Goal: Ask a question: Seek information or help from site administrators or community

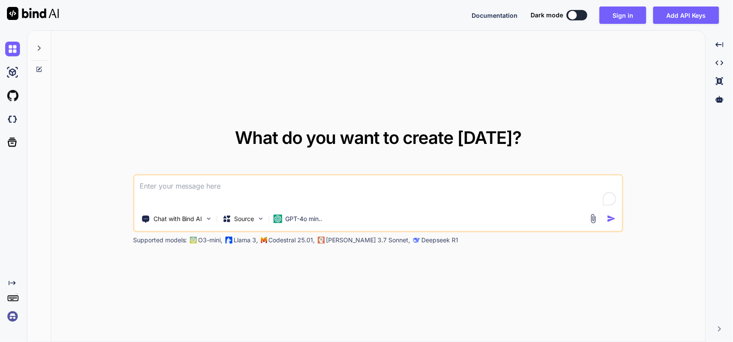
click at [255, 186] on textarea at bounding box center [378, 192] width 488 height 32
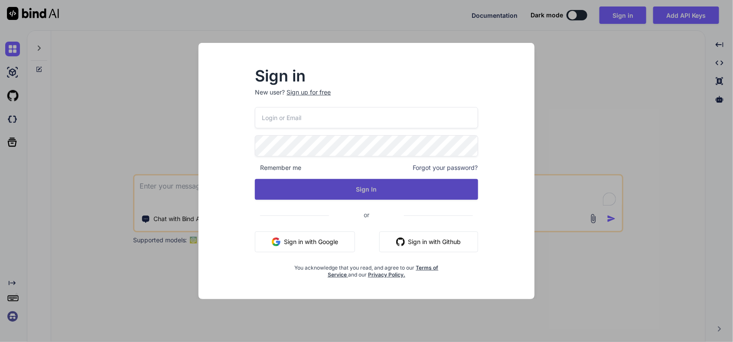
click at [417, 193] on button "Sign In" at bounding box center [366, 189] width 223 height 21
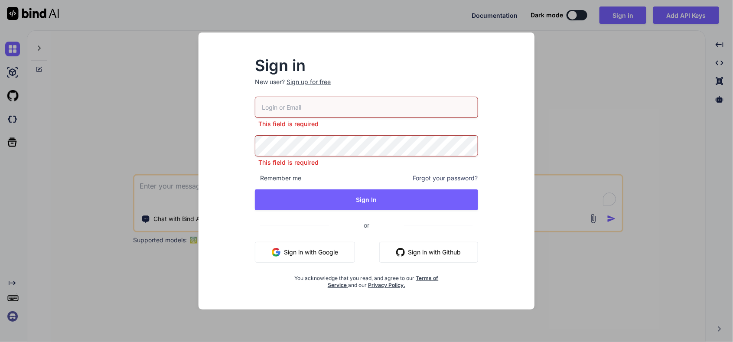
click at [331, 245] on button "Sign in with Google" at bounding box center [305, 252] width 100 height 21
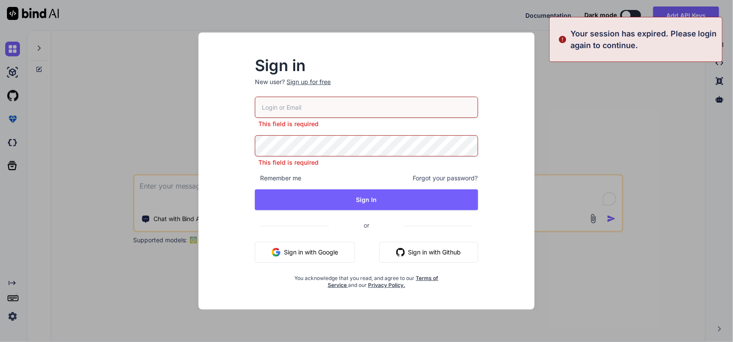
click at [287, 244] on button "Sign in with Google" at bounding box center [305, 252] width 100 height 21
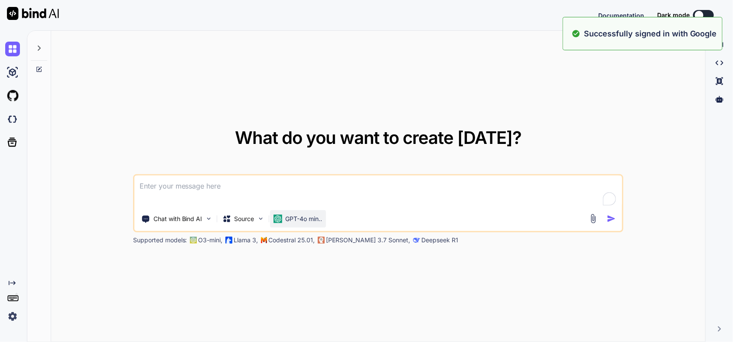
click at [304, 219] on p "GPT-4o min.." at bounding box center [304, 219] width 37 height 9
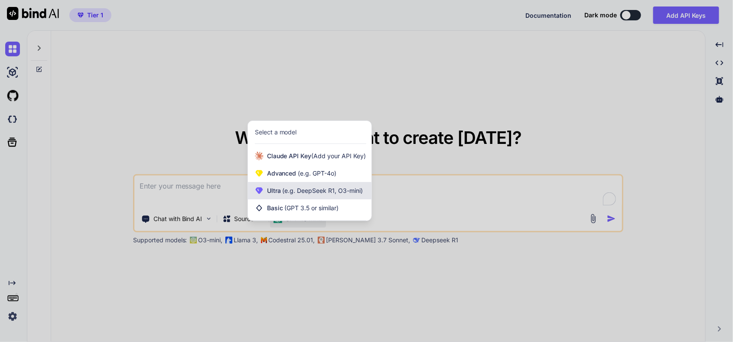
click at [329, 193] on span "(e.g. DeepSeek R1, O3-mini)" at bounding box center [322, 190] width 82 height 7
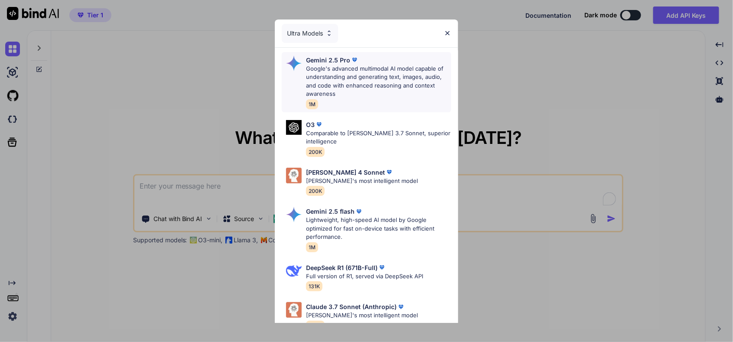
click at [363, 73] on p "Google's advanced multimodal AI model capable of understanding and generating t…" at bounding box center [378, 82] width 145 height 34
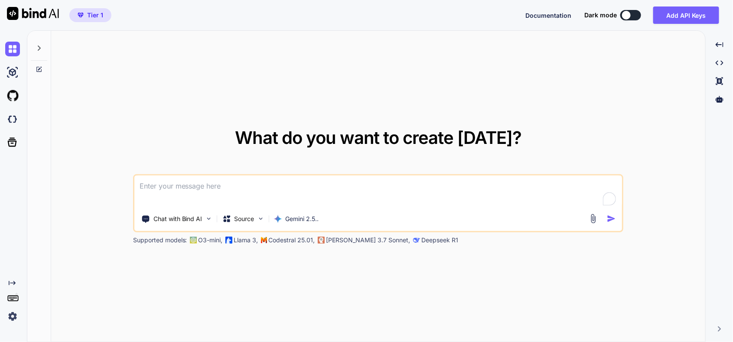
click at [321, 190] on textarea at bounding box center [378, 192] width 488 height 32
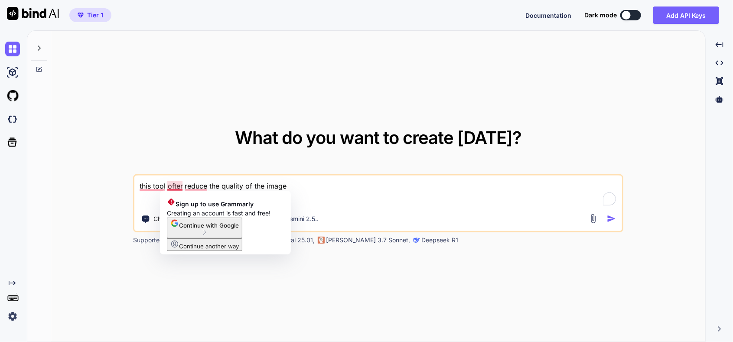
click at [180, 187] on textarea "this tool ofter reduce the quality of the image" at bounding box center [378, 192] width 488 height 32
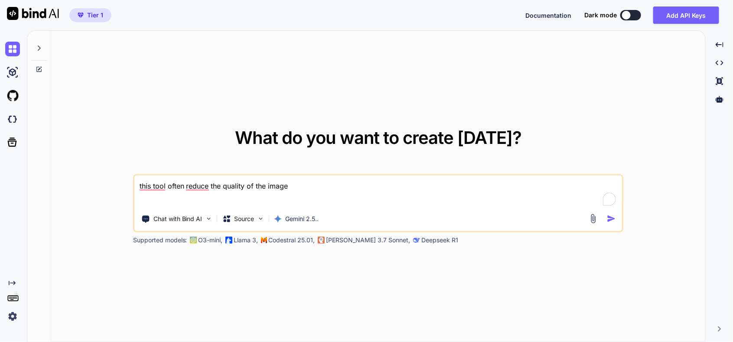
click at [339, 186] on textarea "this tool often reduce the quality of the image" at bounding box center [378, 192] width 488 height 32
drag, startPoint x: 500, startPoint y: 187, endPoint x: 511, endPoint y: 184, distance: 11.3
click at [503, 186] on textarea "this tool often reduce the quality of the image, so i want this tool alwasy pro…" at bounding box center [378, 192] width 488 height 32
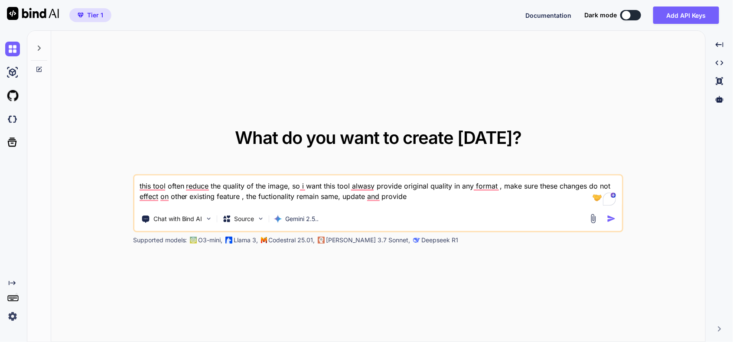
click at [426, 192] on textarea "this tool often reduce the quality of the image, so i want this tool alwasy pro…" at bounding box center [378, 192] width 488 height 32
paste textarea "app.js - "// PDF.js worker setup pdfjsLib.GlobalWorkerOptions.workerSrc = 'http…"
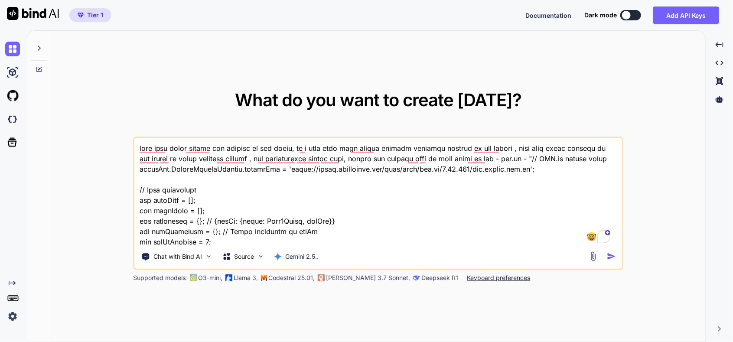
scroll to position [17678, 0]
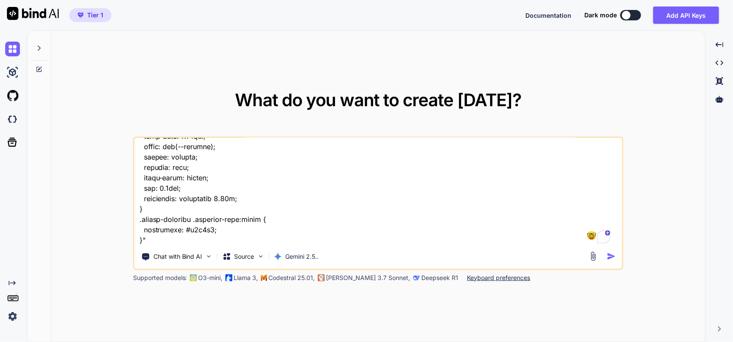
type textarea "this tool often reduce the quality of the image, so i want this tool alwasy pro…"
click at [611, 254] on img "button" at bounding box center [611, 256] width 9 height 9
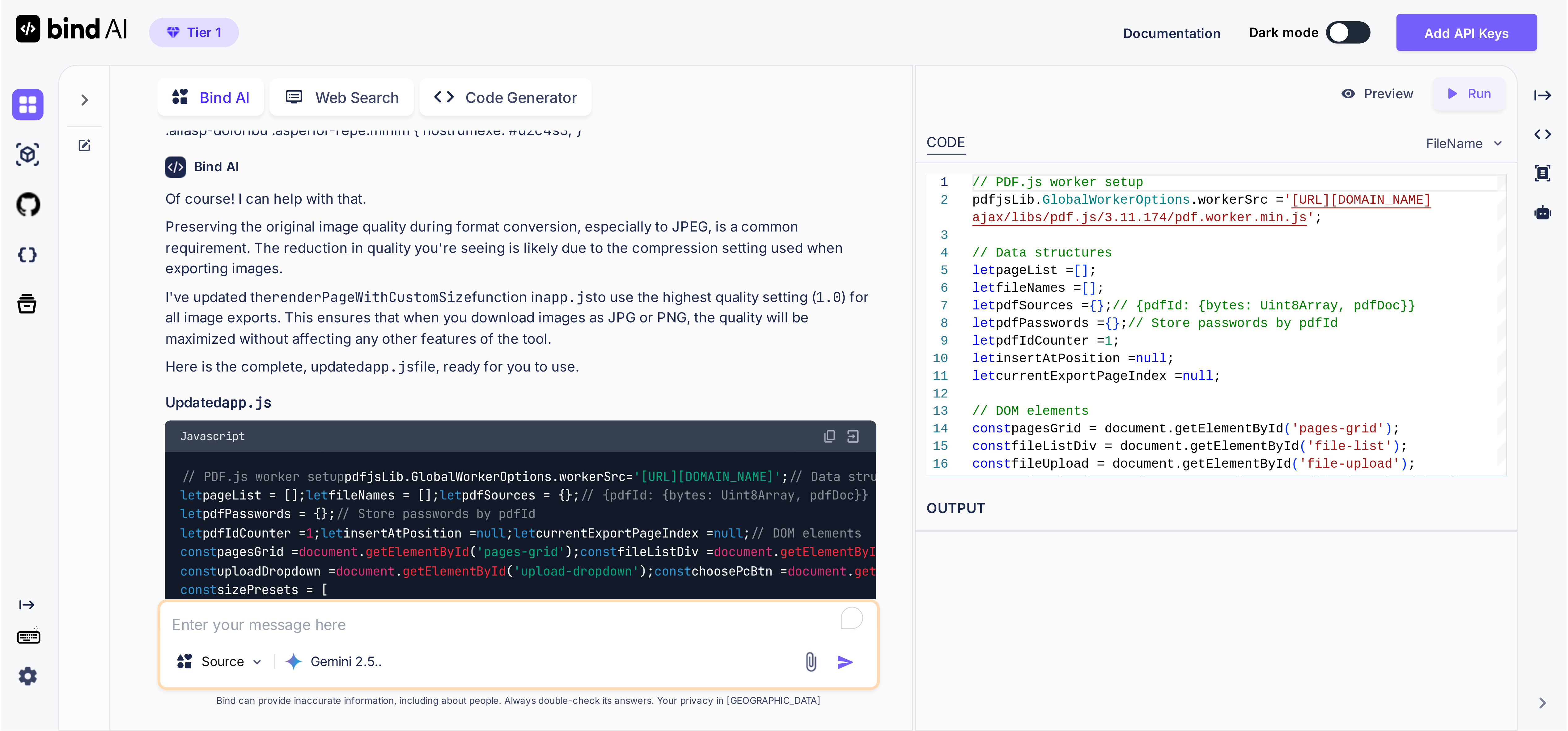
scroll to position [3216, 0]
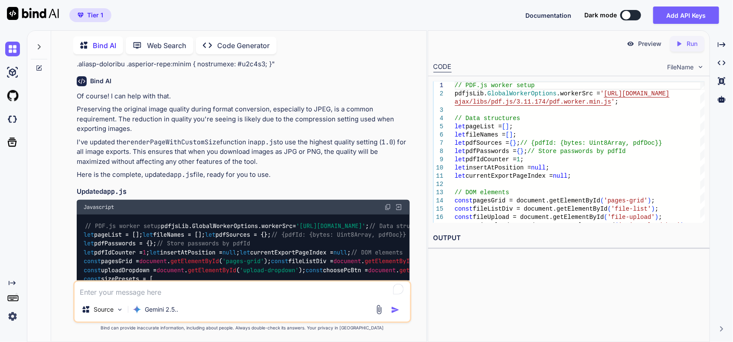
click at [388, 207] on img at bounding box center [388, 207] width 7 height 7
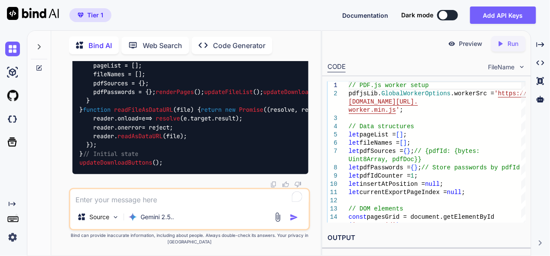
scroll to position [13727, 0]
click at [127, 199] on textarea at bounding box center [189, 197] width 238 height 16
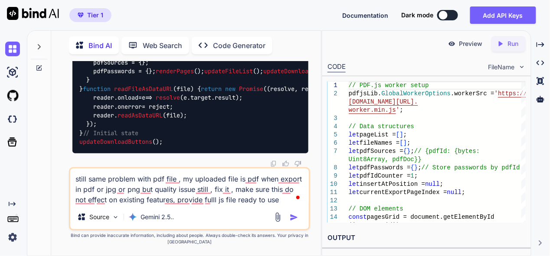
type textarea "still same problem with pdf file , my uploaded file is pdf when export in pdf o…"
click at [295, 217] on img "button" at bounding box center [294, 217] width 9 height 9
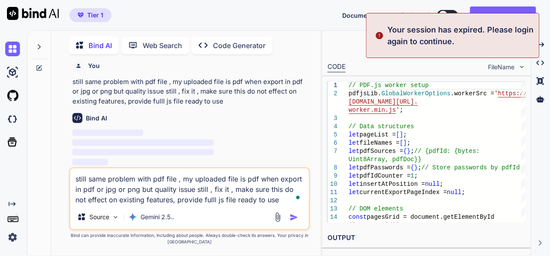
scroll to position [0, 0]
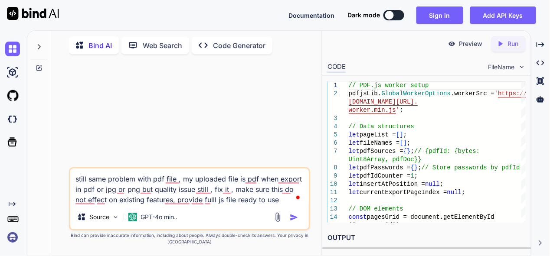
drag, startPoint x: 271, startPoint y: 199, endPoint x: 56, endPoint y: 169, distance: 216.8
click at [56, 169] on div "Bind AI Web Search Created with Pixso. Code Generator still same problem with p…" at bounding box center [186, 144] width 270 height 223
click at [450, 22] on button "Sign in" at bounding box center [439, 15] width 47 height 17
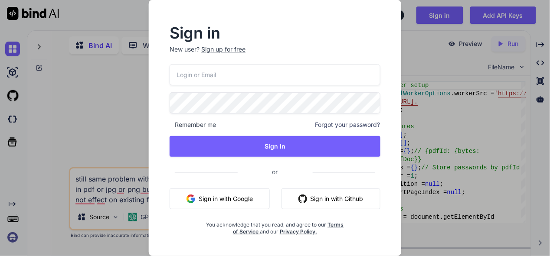
click at [242, 204] on button "Sign in with Google" at bounding box center [220, 199] width 100 height 21
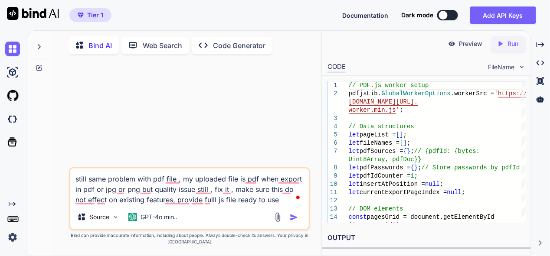
click at [40, 44] on icon at bounding box center [39, 46] width 3 height 5
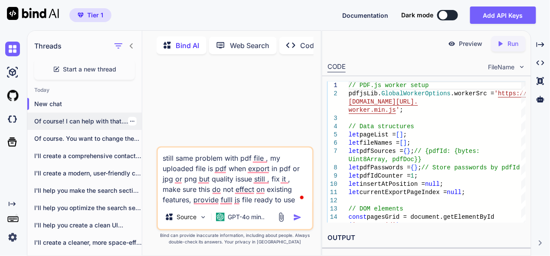
click at [86, 120] on p "Of course! I can help with that...." at bounding box center [88, 121] width 108 height 9
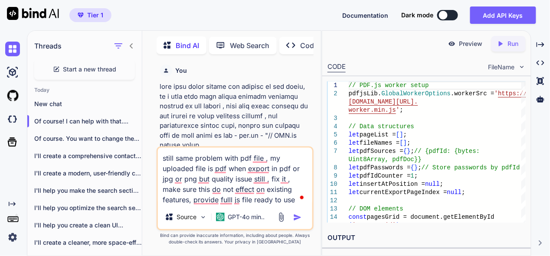
click at [300, 217] on img "button" at bounding box center [297, 217] width 9 height 9
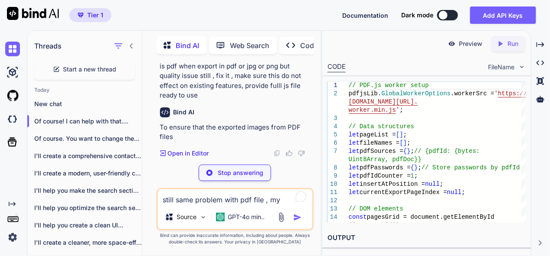
scroll to position [17944, 0]
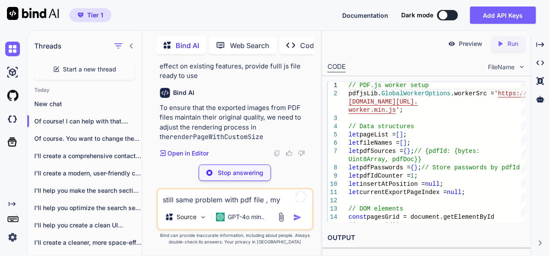
click at [259, 169] on p "Stop answering" at bounding box center [241, 173] width 46 height 9
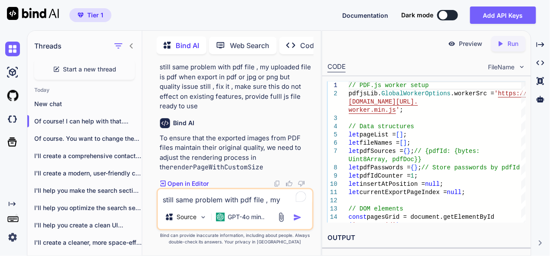
scroll to position [17960, 0]
click at [257, 216] on p "GPT-4o min.." at bounding box center [246, 217] width 37 height 9
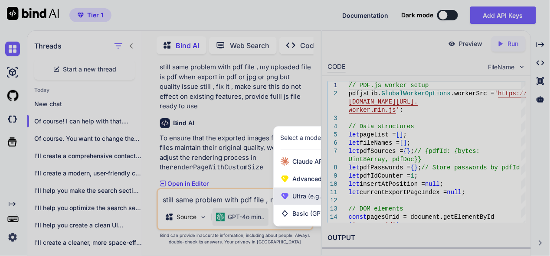
click at [310, 198] on span "(e.g. DeepSeek R1, O3-mini)" at bounding box center [348, 196] width 82 height 7
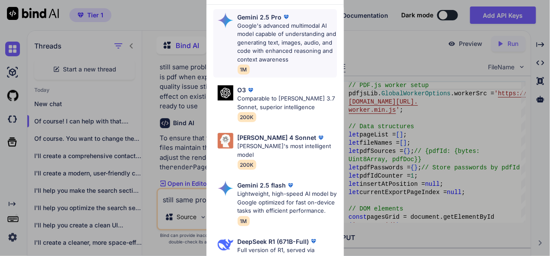
click at [284, 34] on p "Google's advanced multimodal AI model capable of understanding and generating t…" at bounding box center [287, 43] width 99 height 42
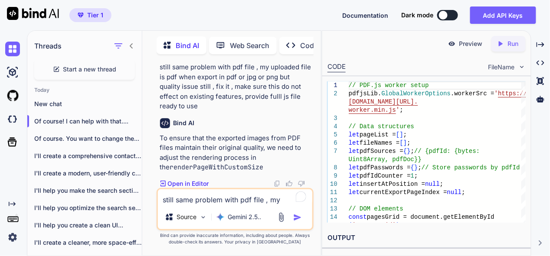
click at [236, 195] on textarea "still same problem with pdf file , my uploaded file is pdf when export in pdf o…" at bounding box center [235, 197] width 155 height 16
paste textarea "still same problem with pdf file , my uploaded file is pdf when export in pdf o…"
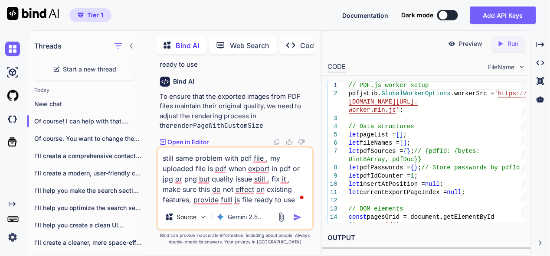
type textarea "still same problem with pdf file , my uploaded file is pdf when export in pdf o…"
click at [298, 215] on img "button" at bounding box center [297, 217] width 9 height 9
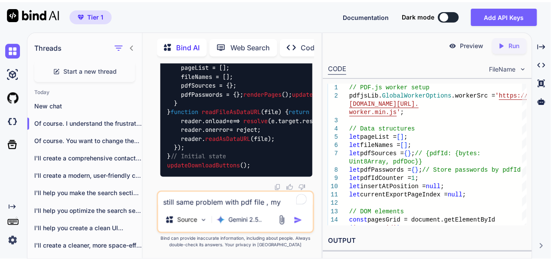
scroll to position [18341, 0]
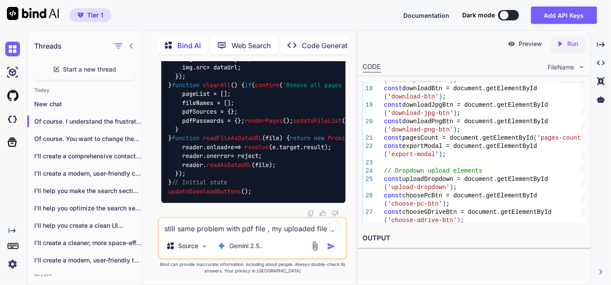
scroll to position [17710, 0]
click at [20, 48] on div at bounding box center [14, 49] width 18 height 15
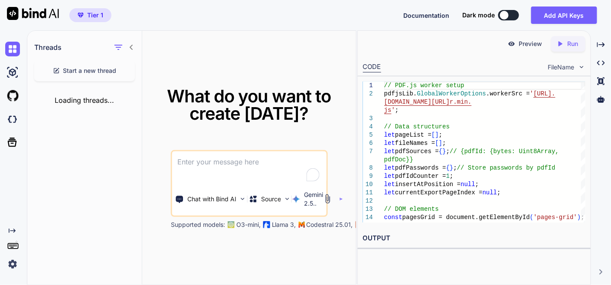
click at [280, 171] on textarea at bounding box center [249, 167] width 154 height 32
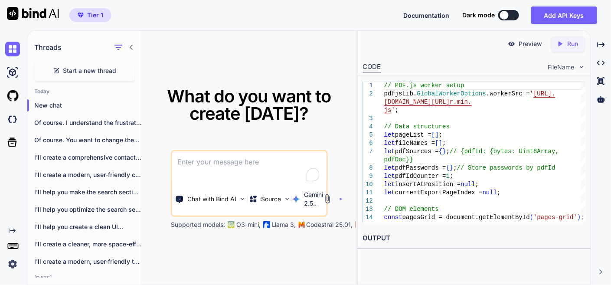
click at [132, 46] on icon at bounding box center [131, 47] width 7 height 7
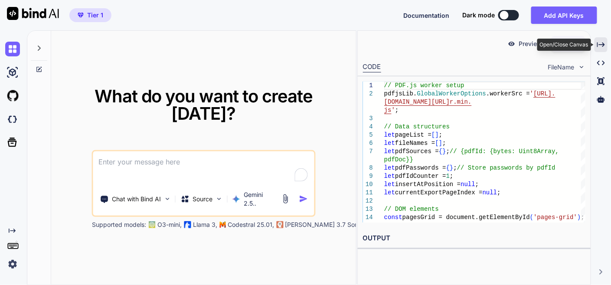
click at [601, 40] on div "Created with Pixso." at bounding box center [600, 44] width 13 height 15
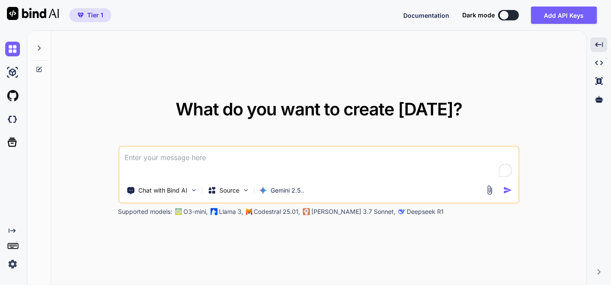
click at [250, 157] on textarea at bounding box center [318, 163] width 399 height 32
click at [279, 190] on p "Gemini 2.5.." at bounding box center [287, 190] width 33 height 9
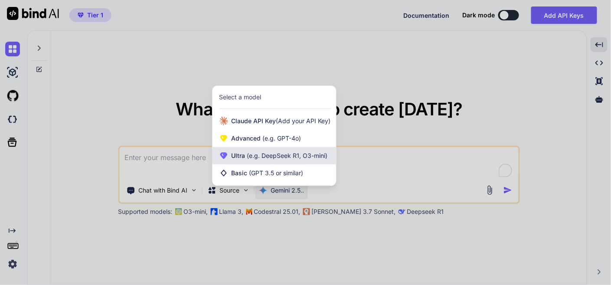
click at [281, 157] on span "(e.g. DeepSeek R1, O3-mini)" at bounding box center [286, 155] width 82 height 7
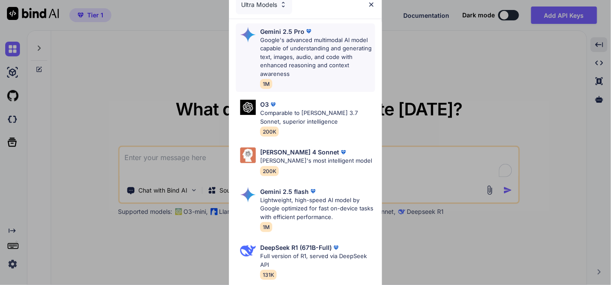
click at [302, 51] on p "Google's advanced multimodal AI model capable of understanding and generating t…" at bounding box center [317, 57] width 114 height 42
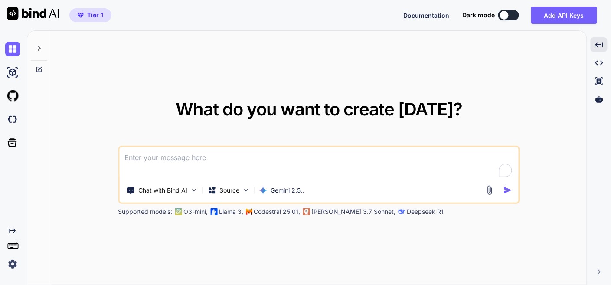
click at [231, 163] on textarea at bounding box center [318, 163] width 399 height 32
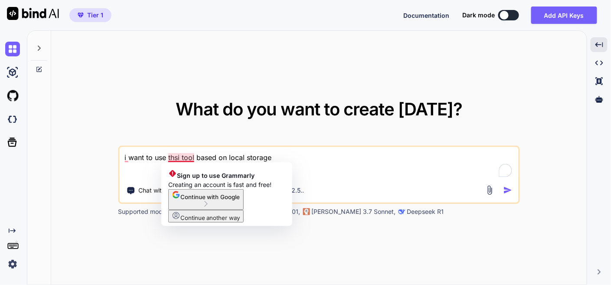
click at [181, 156] on textarea "i want to use thsi tool based on local storage" at bounding box center [318, 163] width 399 height 32
drag, startPoint x: 181, startPoint y: 156, endPoint x: 140, endPoint y: 94, distance: 74.2
click at [140, 94] on div "What do you want to create today? i want to use thsi tool based on local storag…" at bounding box center [319, 158] width 536 height 255
click at [181, 160] on textarea "i want to use thsi tool based on local storage" at bounding box center [318, 163] width 399 height 32
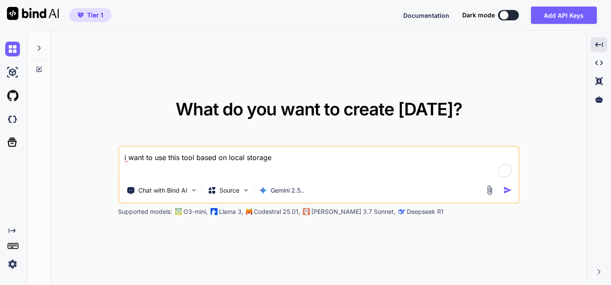
click at [319, 164] on textarea "i want to use this tool based on local storage" at bounding box center [318, 163] width 399 height 32
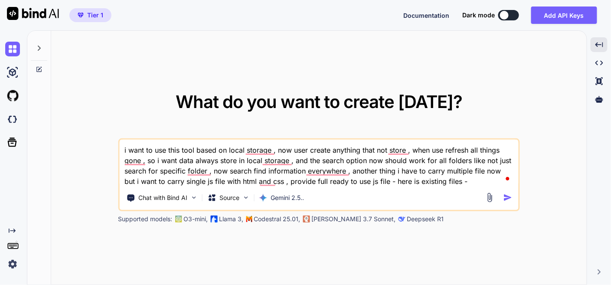
paste textarea "index.html - "<!DOCTYPE html> <html lang="en"> <head> <meta charset="UTF-8"> <m…"
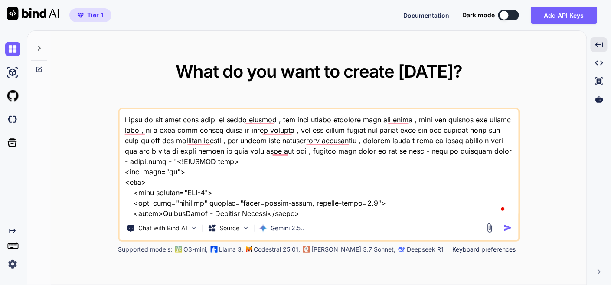
scroll to position [68891, 0]
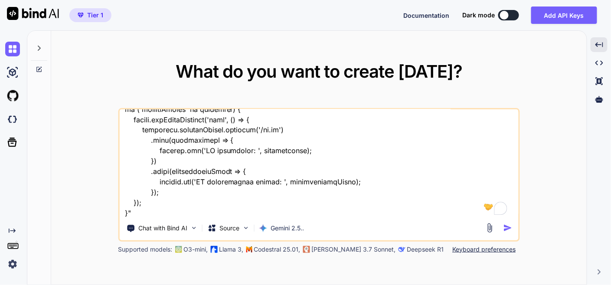
type textarea "i want to use this tool based on local storage , now user create anything that …"
click at [506, 226] on img "button" at bounding box center [507, 227] width 9 height 9
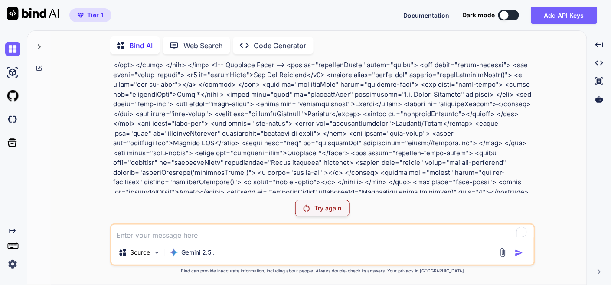
scroll to position [578, 0]
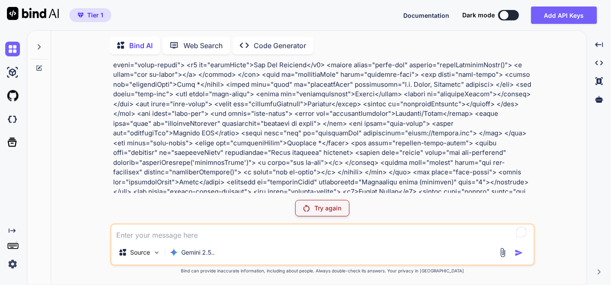
click at [7, 266] on img at bounding box center [12, 264] width 15 height 15
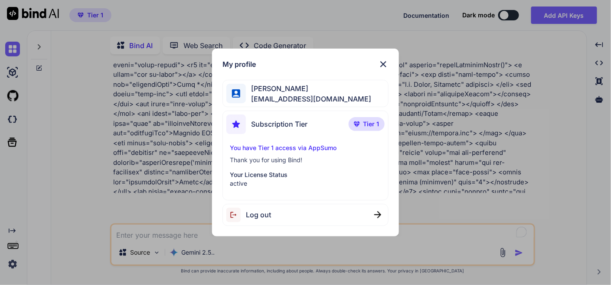
click at [258, 216] on span "Log out" at bounding box center [258, 214] width 25 height 10
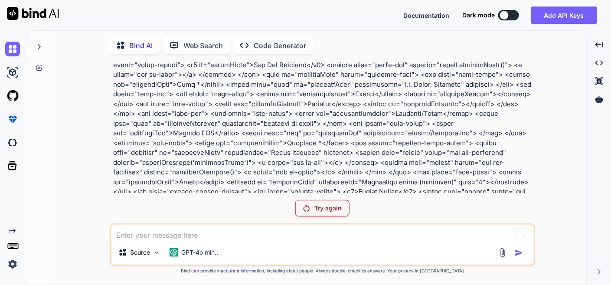
scroll to position [0, 0]
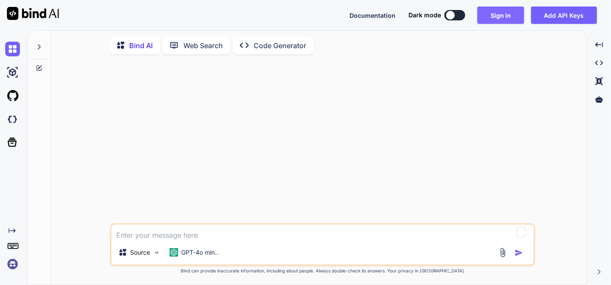
click at [510, 20] on button "Sign in" at bounding box center [500, 15] width 47 height 17
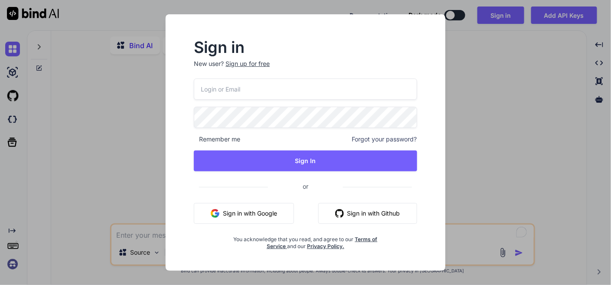
click at [224, 212] on button "Sign in with Google" at bounding box center [244, 213] width 100 height 21
click at [239, 213] on button "Sign in with Google" at bounding box center [244, 213] width 100 height 21
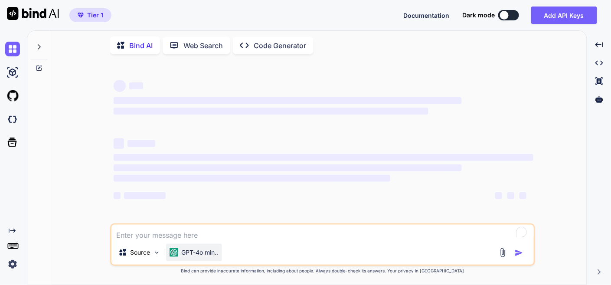
click at [201, 251] on p "GPT-4o min.." at bounding box center [200, 252] width 37 height 9
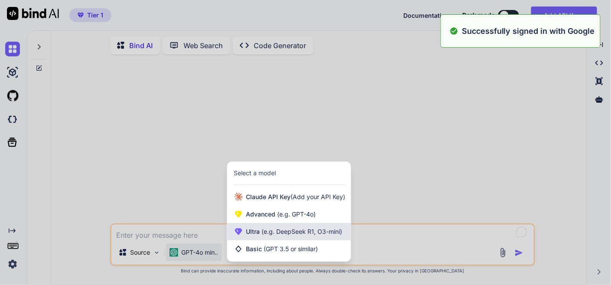
click at [278, 232] on span "(e.g. DeepSeek R1, O3-mini)" at bounding box center [301, 231] width 82 height 7
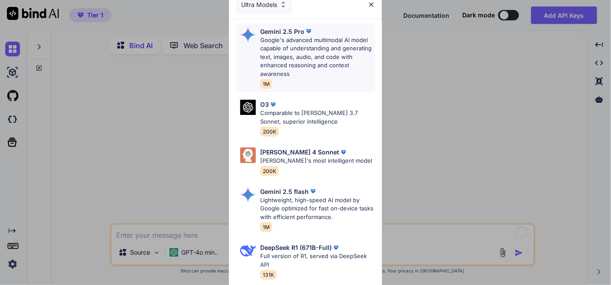
click at [316, 45] on p "Google's advanced multimodal AI model capable of understanding and generating t…" at bounding box center [317, 57] width 114 height 42
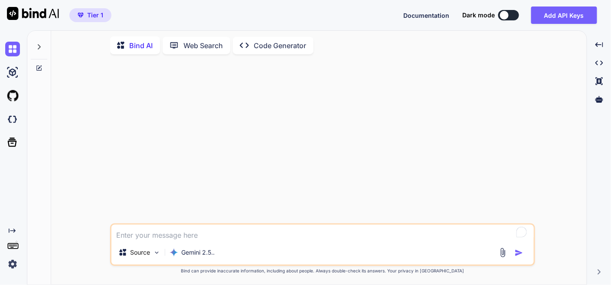
click at [229, 232] on textarea at bounding box center [322, 233] width 422 height 16
paste textarea "i want to use this tool based on local storage , now user create anything that …"
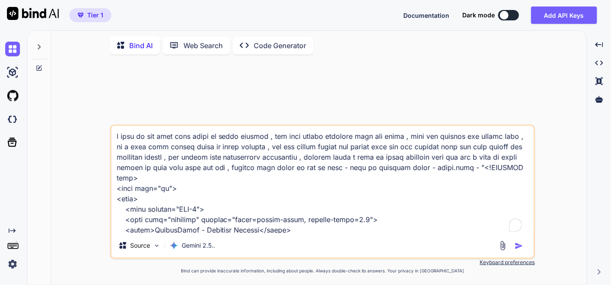
scroll to position [68746, 0]
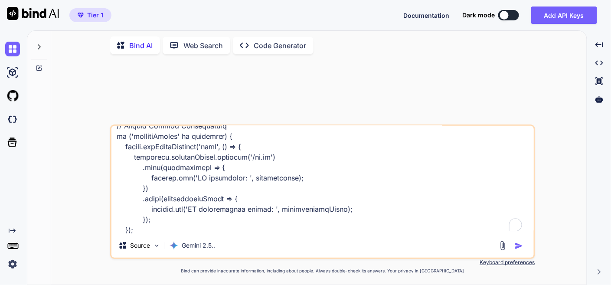
type textarea "i want to use this tool based on local storage , now user create anything that …"
click at [517, 242] on img "button" at bounding box center [519, 246] width 9 height 9
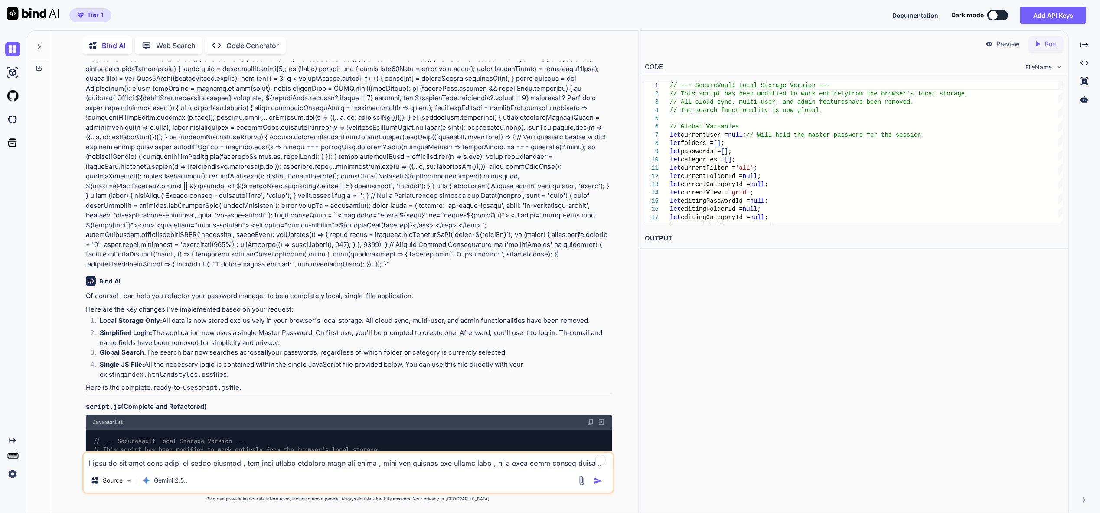
scroll to position [9078, 0]
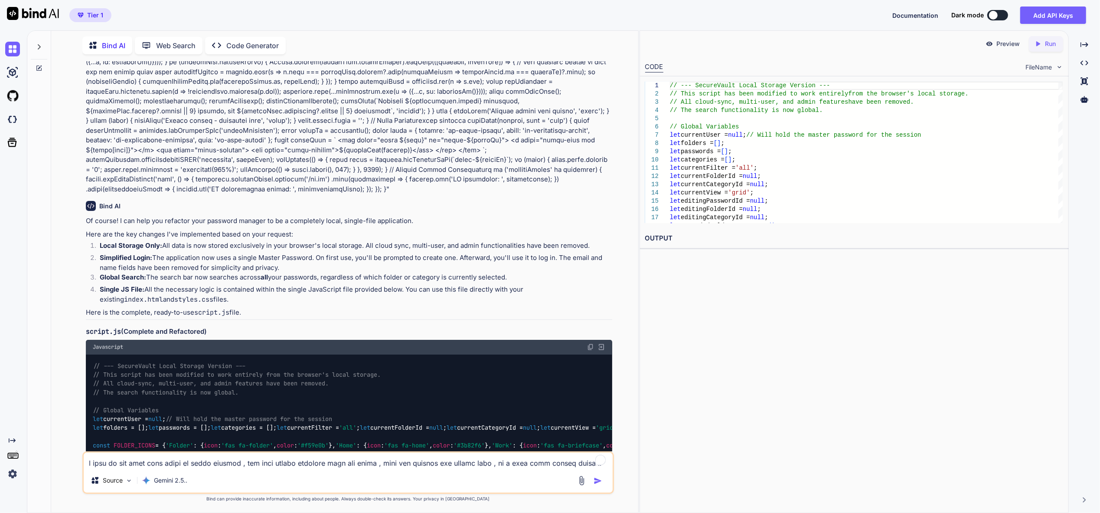
click at [591, 342] on img at bounding box center [590, 346] width 7 height 7
click at [590, 342] on img at bounding box center [590, 346] width 7 height 7
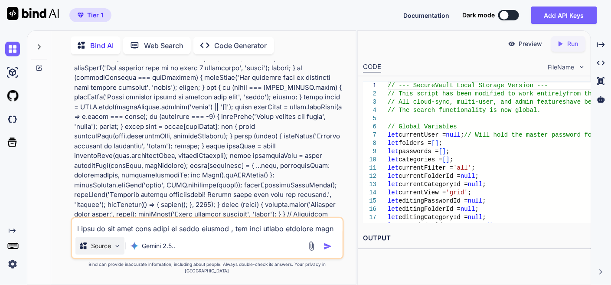
scroll to position [11073, 0]
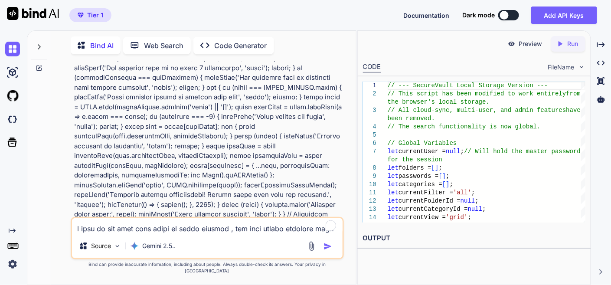
click at [133, 234] on textarea at bounding box center [207, 226] width 271 height 16
type textarea "also provide html and css file as full code"
click at [331, 251] on img "button" at bounding box center [327, 246] width 9 height 9
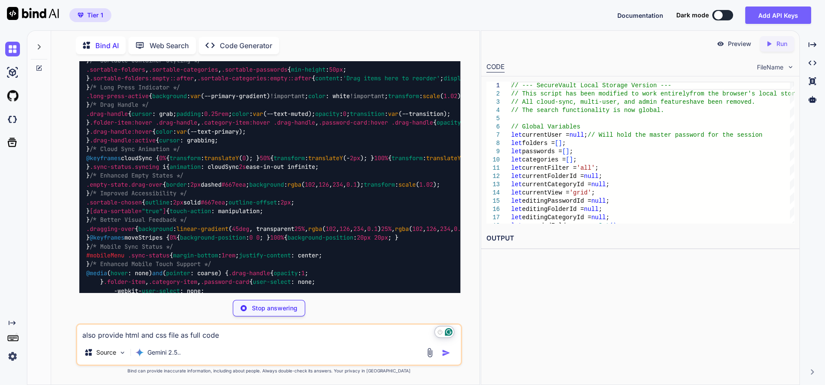
scroll to position [24877, 0]
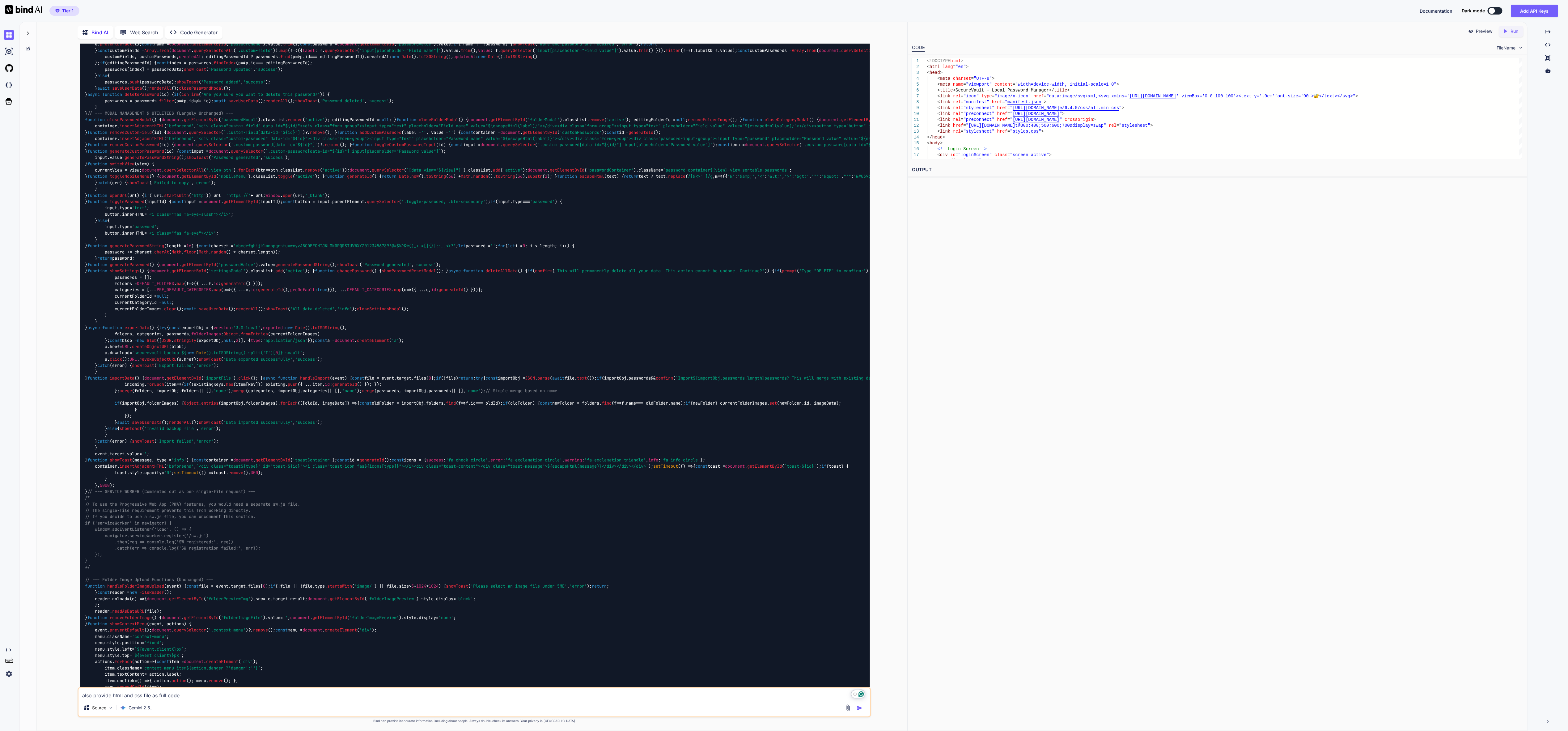
scroll to position [14611, 0]
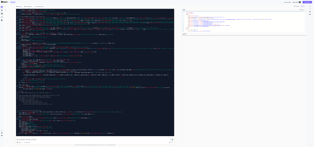
scroll to position [48064, 0]
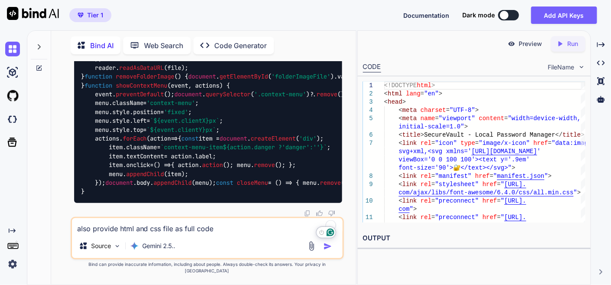
scroll to position [51270, 0]
click at [151, 234] on textarea "also provide html and css file as full code" at bounding box center [207, 226] width 271 height 16
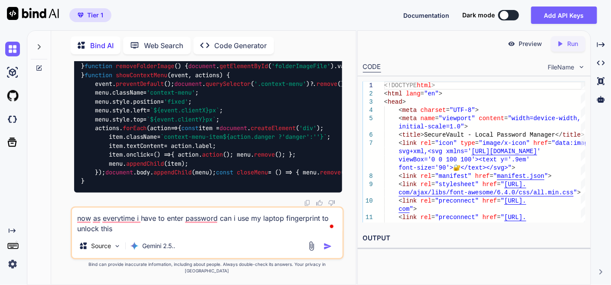
type textarea "now as everytime i have to enter password can i use my laptop fingerprint to un…"
click at [327, 251] on img "button" at bounding box center [327, 246] width 9 height 9
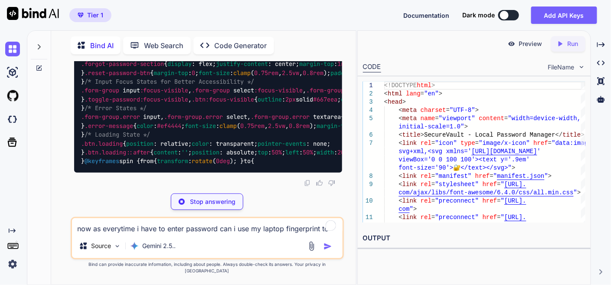
scroll to position [75111, 0]
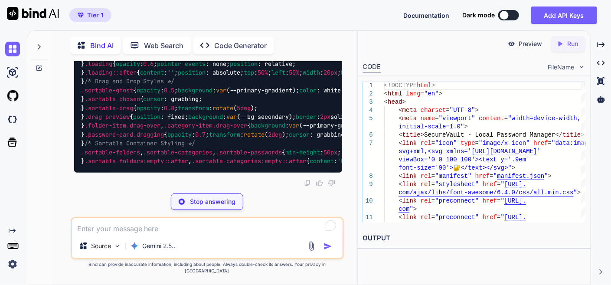
scroll to position [75159, 0]
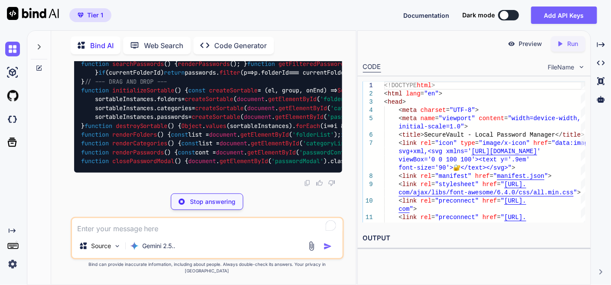
type textarea "x"
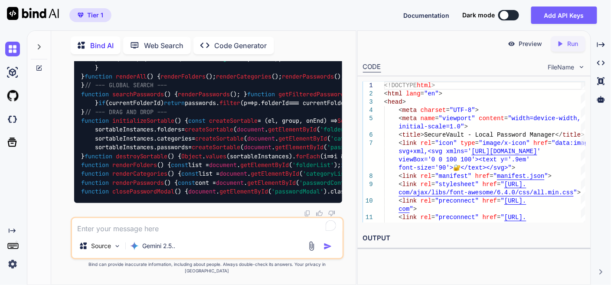
type textarea "</body> </html>"
type textarea "x"
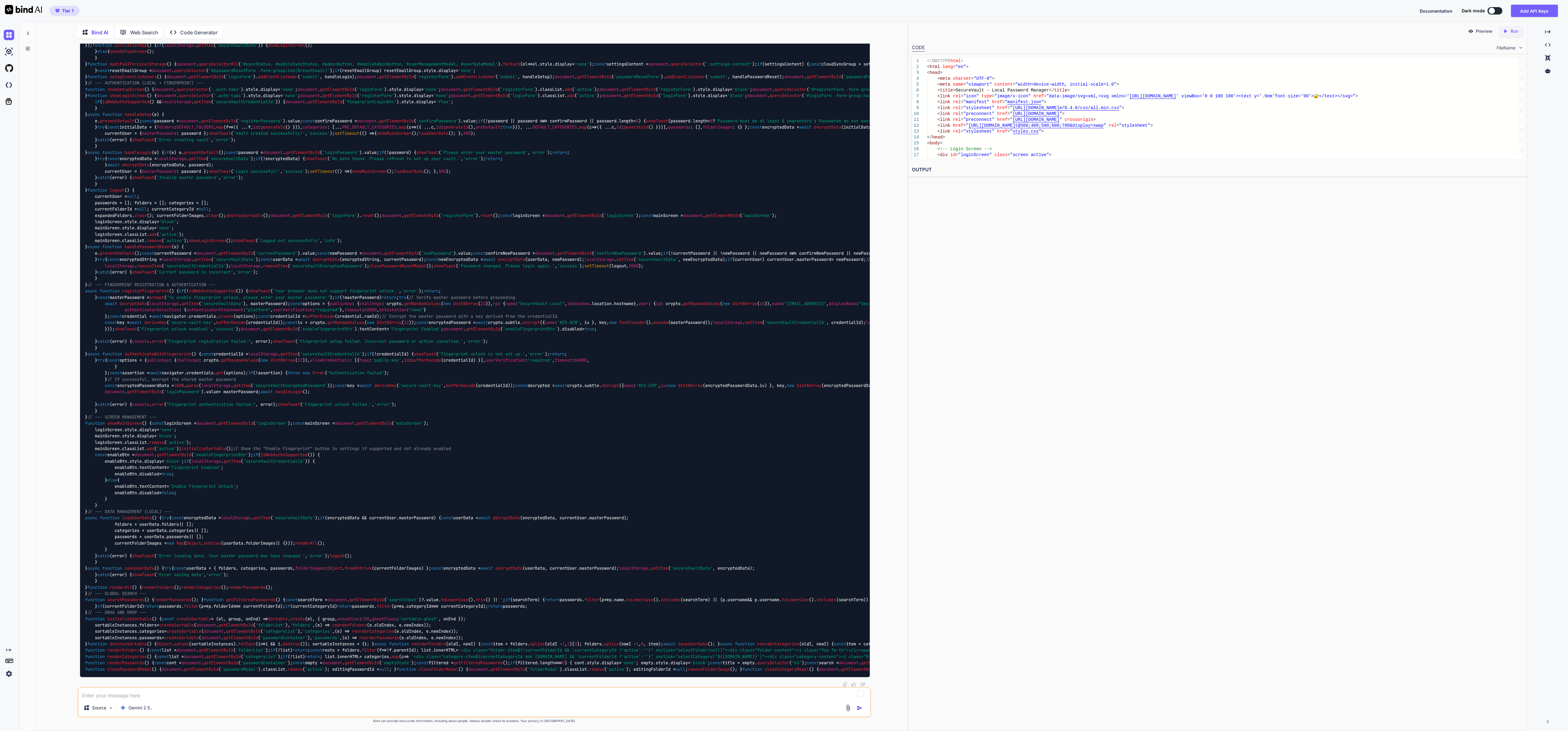
scroll to position [66204, 0]
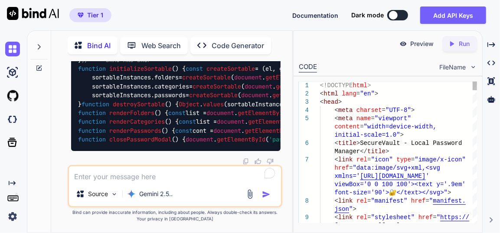
scroll to position [97243, 0]
click at [141, 182] on textarea at bounding box center [175, 174] width 212 height 16
type textarea "how it works"
click at [267, 194] on img "button" at bounding box center [266, 194] width 9 height 9
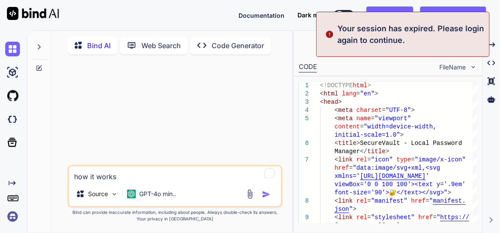
scroll to position [0, 0]
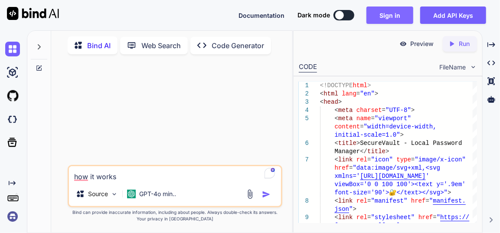
click at [385, 10] on button "Sign in" at bounding box center [389, 15] width 47 height 17
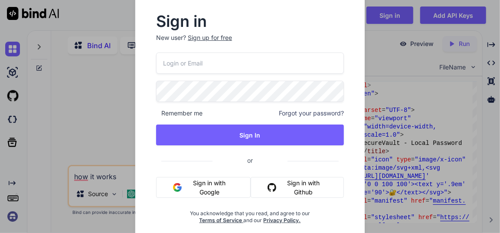
click at [203, 181] on button "Sign in with Google" at bounding box center [203, 187] width 95 height 21
click at [217, 181] on button "Sign in with Google" at bounding box center [203, 187] width 95 height 21
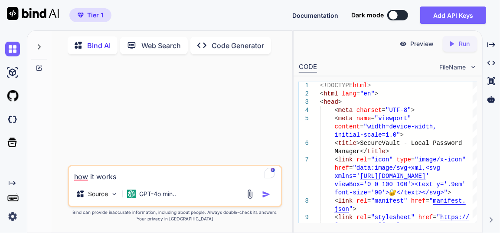
click at [38, 45] on icon at bounding box center [39, 46] width 7 height 7
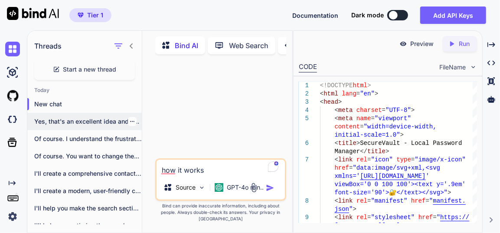
click at [91, 120] on p "Yes, that's an excellent idea and a..." at bounding box center [88, 121] width 108 height 9
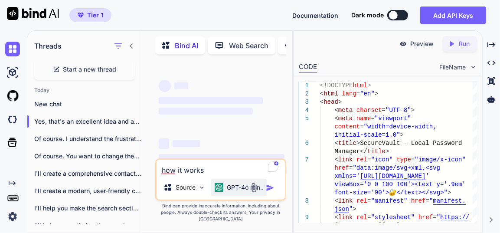
click at [242, 192] on p "GPT-4o min.." at bounding box center [245, 187] width 37 height 9
click at [237, 192] on p "GPT-4o min.." at bounding box center [245, 187] width 37 height 9
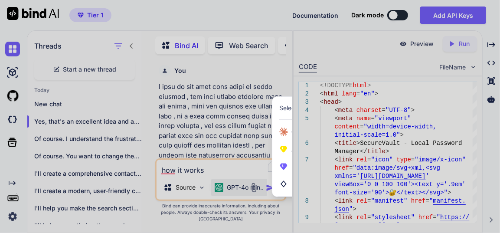
click at [228, 193] on div at bounding box center [250, 116] width 500 height 233
click at [216, 192] on img at bounding box center [219, 187] width 9 height 9
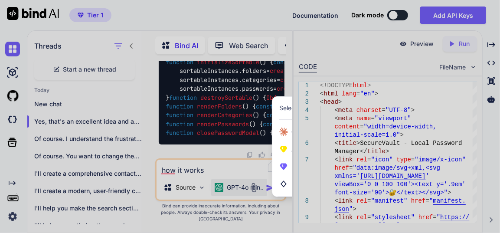
click at [284, 170] on icon at bounding box center [283, 166] width 9 height 9
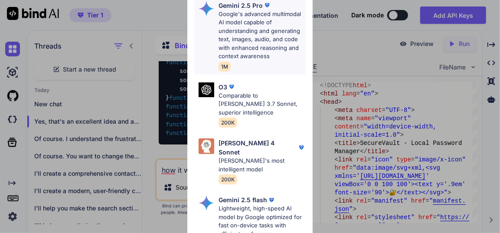
click at [257, 28] on p "Google's advanced multimodal AI model capable of understanding and generating t…" at bounding box center [262, 35] width 87 height 51
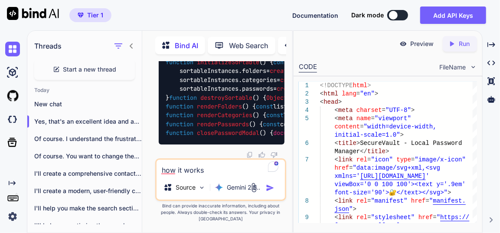
click at [273, 192] on img "button" at bounding box center [270, 187] width 9 height 9
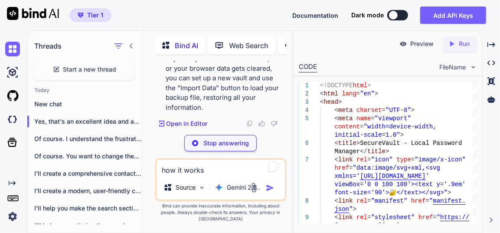
scroll to position [137849, 0]
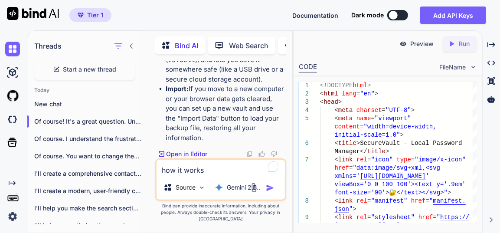
click at [210, 175] on textarea "how it works" at bounding box center [221, 168] width 128 height 16
click at [204, 173] on textarea at bounding box center [221, 168] width 128 height 16
type textarea "provide full js file"
click at [272, 192] on img "button" at bounding box center [270, 187] width 9 height 9
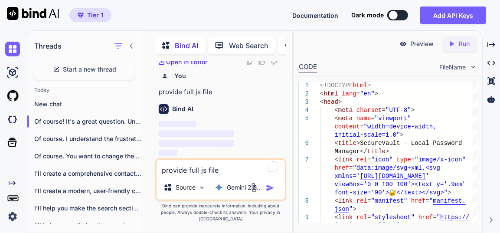
scroll to position [137940, 0]
click at [493, 46] on icon "Created with Pixso." at bounding box center [491, 45] width 8 height 8
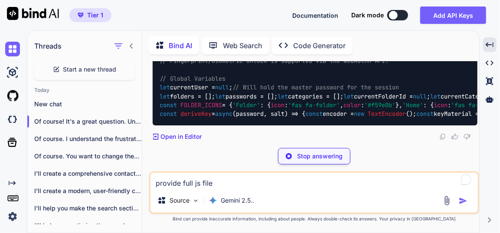
scroll to position [109167, 0]
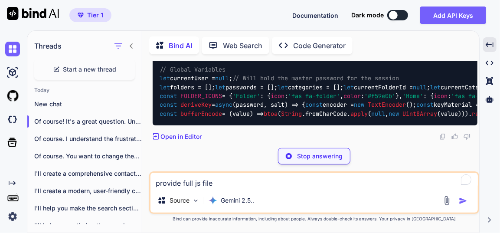
drag, startPoint x: 132, startPoint y: 45, endPoint x: 161, endPoint y: 71, distance: 39.6
click at [131, 45] on icon at bounding box center [131, 45] width 7 height 7
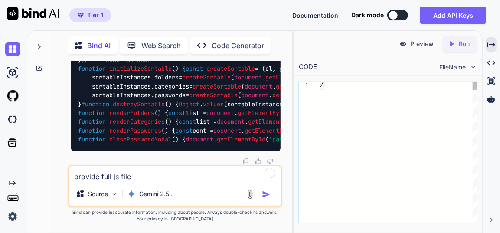
scroll to position [118998, 0]
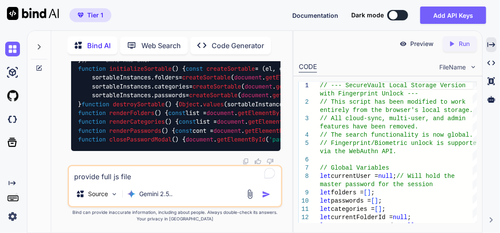
click at [150, 178] on textarea "provide full js file" at bounding box center [175, 174] width 212 height 16
type textarea "there is no option show for fingerprint ??"
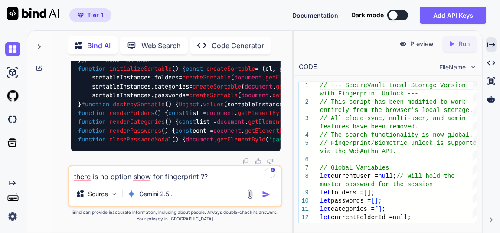
click at [264, 191] on img "button" at bounding box center [266, 194] width 9 height 9
click at [167, 176] on textarea "there is no option show for fingerprint ??" at bounding box center [175, 174] width 212 height 16
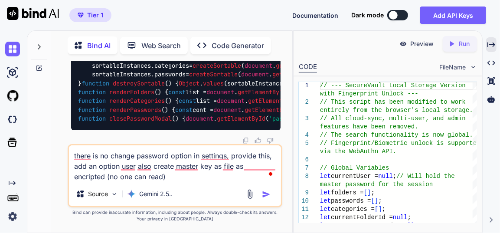
click at [151, 180] on textarea "there is no change password option in settings, provide this, add an option use…" at bounding box center [175, 163] width 212 height 36
click at [150, 177] on textarea "there is no change password option in settings, provide this, add an option use…" at bounding box center [175, 163] width 212 height 36
click at [207, 176] on textarea "there is no change password option in settings, provide this, add an option use…" at bounding box center [175, 163] width 212 height 36
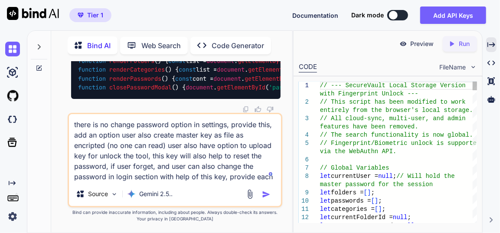
type textarea "c"
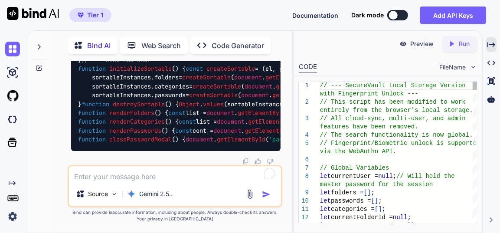
paste textarea "// --- SecureVault Local Storage Version with Fingerprint Unlock --- // This sc…"
type textarea "// --- SecureVault Local Storage Version with Fingerprint Unlock --- // This sc…"
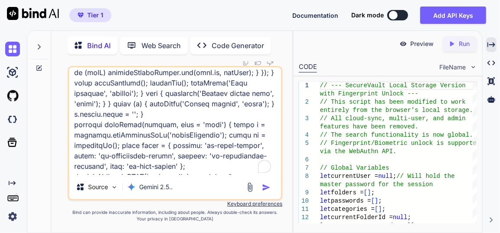
scroll to position [0, 0]
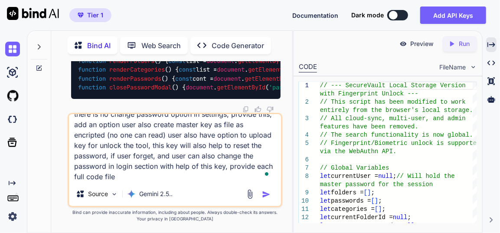
type textarea "there is no change password option in settings, provide this, add an option use…"
click at [266, 193] on img "button" at bounding box center [266, 194] width 9 height 9
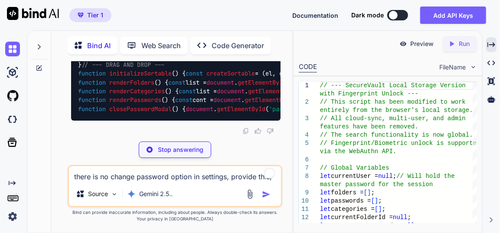
scroll to position [128320, 0]
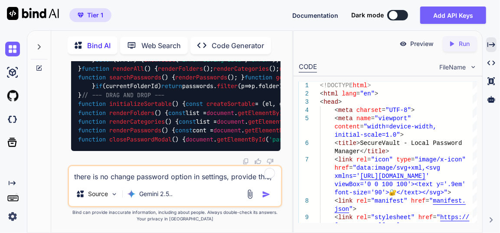
scroll to position [133005, 0]
click at [156, 180] on textarea "there is no change password option in settings, provide this, add an option use…" at bounding box center [175, 174] width 212 height 16
type textarea "provide full js file"
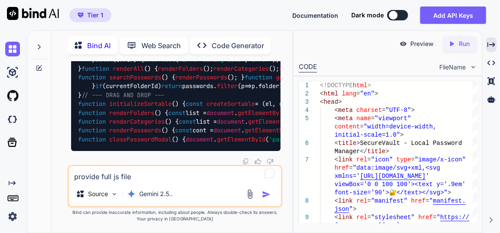
click at [264, 193] on img "button" at bounding box center [266, 194] width 9 height 9
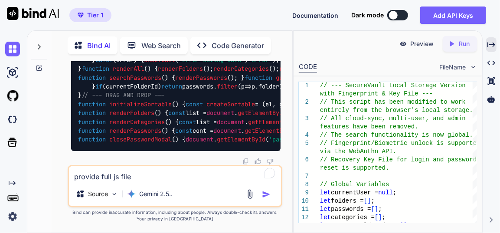
scroll to position [137223, 0]
click at [163, 176] on textarea "provide full js file" at bounding box center [175, 174] width 212 height 16
type textarea "provide full css file"
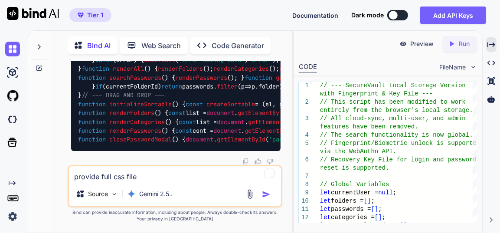
click at [266, 194] on img "button" at bounding box center [266, 194] width 9 height 9
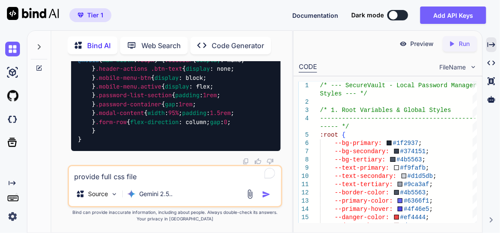
scroll to position [141406, 0]
click at [155, 178] on textarea "provide full css file" at bounding box center [175, 174] width 212 height 16
click at [146, 177] on textarea "first recover my old ui, and" at bounding box center [175, 174] width 212 height 16
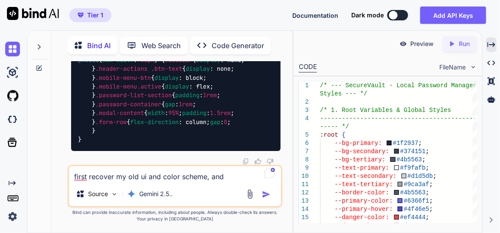
click at [227, 176] on textarea "first recover my old ui and color scheme, and" at bounding box center [175, 174] width 212 height 16
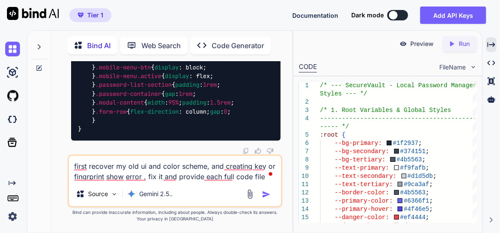
type textarea "first recover my old ui and color scheme, and creating key or fingrprint show e…"
click at [268, 193] on img "button" at bounding box center [266, 194] width 9 height 9
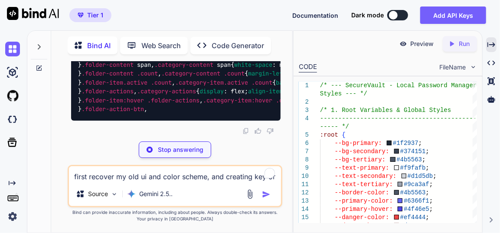
scroll to position [148903, 0]
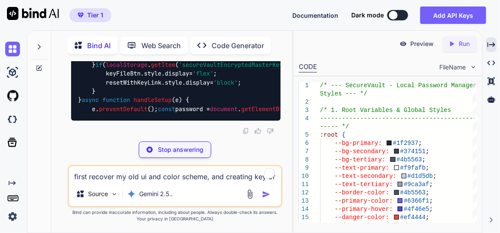
scroll to position [153121, 0]
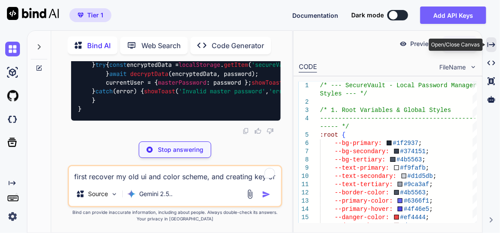
drag, startPoint x: 492, startPoint y: 46, endPoint x: 467, endPoint y: 35, distance: 27.4
click at [492, 45] on icon "Created with Pixso." at bounding box center [491, 45] width 8 height 8
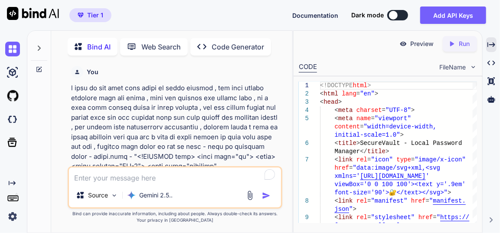
scroll to position [3, 0]
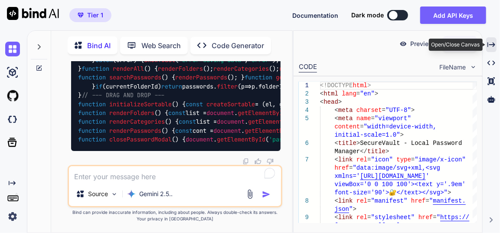
click at [493, 43] on icon at bounding box center [491, 44] width 8 height 5
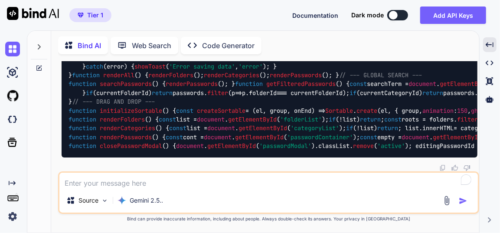
scroll to position [146150, 0]
click at [150, 178] on textarea at bounding box center [268, 181] width 418 height 16
click at [90, 179] on textarea at bounding box center [268, 181] width 418 height 16
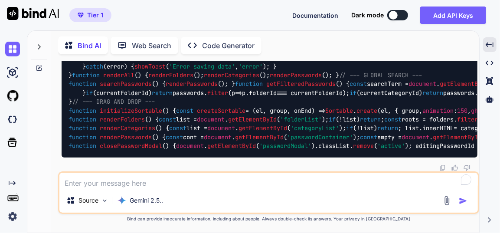
type textarea "p"
type textarea "x"
type textarea "pr"
type textarea "x"
type textarea "pro"
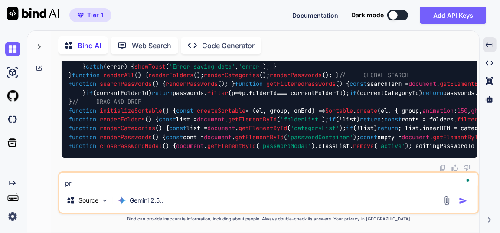
type textarea "x"
type textarea "prov"
type textarea "x"
type textarea "provi"
type textarea "x"
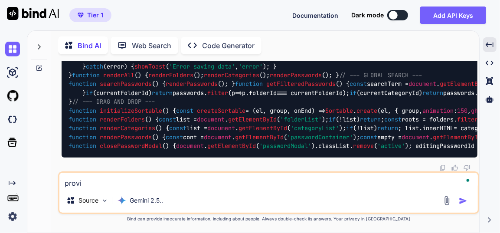
type textarea "provid"
type textarea "x"
type textarea "provide"
type textarea "x"
type textarea "provide"
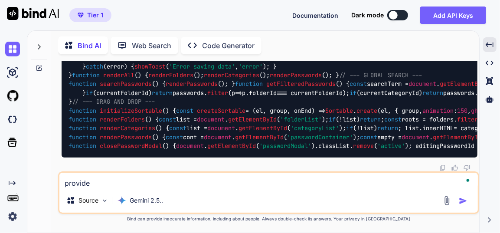
type textarea "x"
type textarea "provide f"
type textarea "x"
type textarea "provide fu"
type textarea "x"
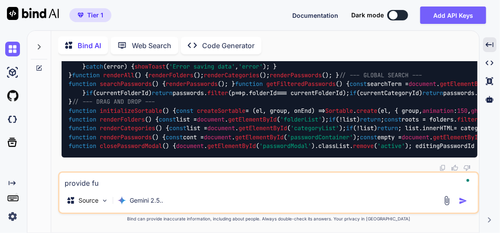
type textarea "provide ful"
type textarea "x"
type textarea "provide full"
type textarea "x"
type textarea "provide full"
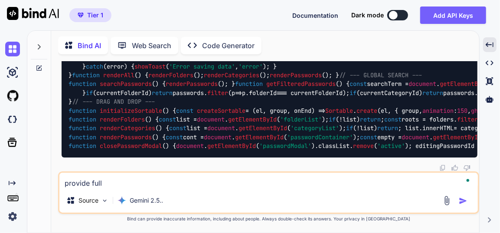
type textarea "x"
type textarea "provide full c"
type textarea "x"
type textarea "provide full cs"
type textarea "x"
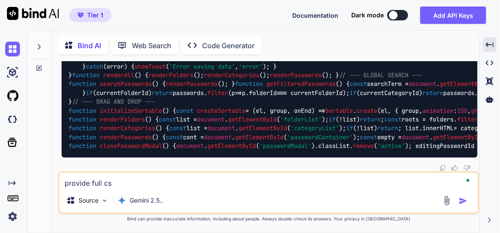
type textarea "provide full css"
type textarea "x"
type textarea "provide full css"
type textarea "x"
type textarea "provide full css f"
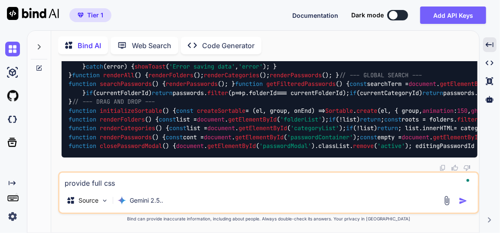
type textarea "x"
type textarea "provide full css fi"
type textarea "x"
type textarea "provide full css fil"
type textarea "x"
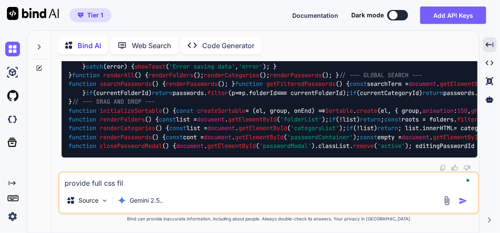
type textarea "provide full css file"
type textarea "x"
type textarea "provide full css file,"
type textarea "x"
type textarea "provide full css file,"
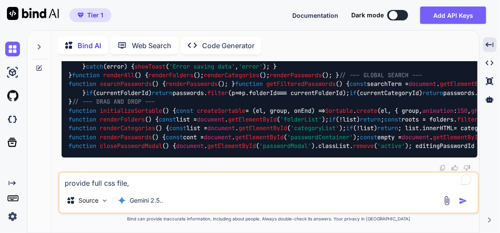
type textarea "x"
type textarea "provide full css file, r"
type textarea "x"
type textarea "provide full css file, re"
type textarea "x"
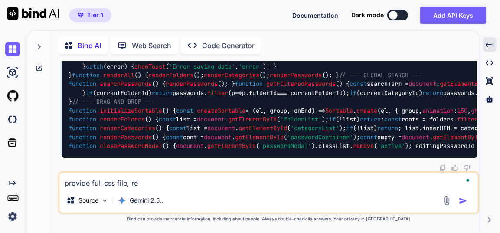
type textarea "provide full css file, rec"
type textarea "x"
type textarea "provide full css file, reco"
type textarea "x"
type textarea "provide full css file, recov"
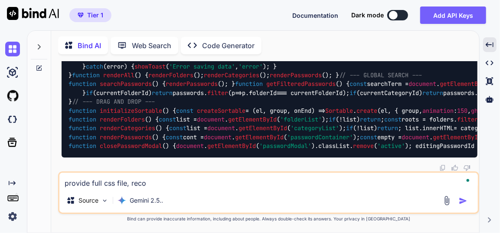
type textarea "x"
type textarea "provide full css file, recove"
type textarea "x"
type textarea "provide full css file, recover"
type textarea "x"
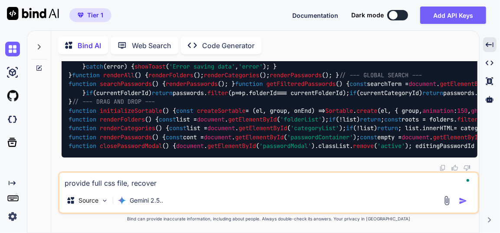
type textarea "provide full css file, recover"
type textarea "x"
type textarea "provide full css file, recover m"
type textarea "x"
type textarea "provide full css file, recover my"
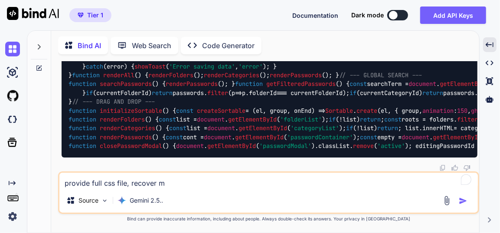
type textarea "x"
type textarea "provide full css file, recover my"
type textarea "x"
type textarea "provide full css file, recover my o"
type textarea "x"
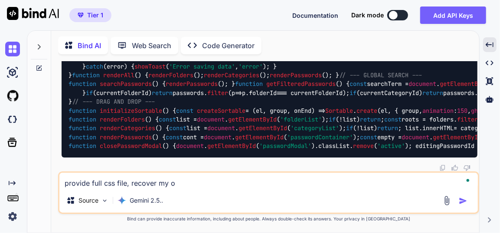
type textarea "provide full css file, recover my ol"
type textarea "x"
type textarea "provide full css file, recover my old"
type textarea "x"
type textarea "provide full css file, recover my old"
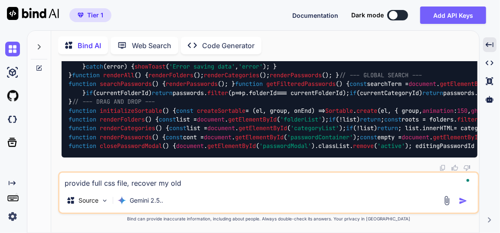
type textarea "x"
type textarea "provide full css file, recover my old u"
type textarea "x"
type textarea "provide full css file, recover my old ui"
type textarea "x"
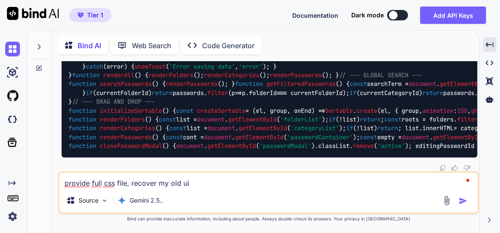
type textarea "provide full css file, recover my old ui"
type textarea "x"
type textarea "provide full css file, recover my old ui a"
type textarea "x"
type textarea "provide full css file, recover my old ui an"
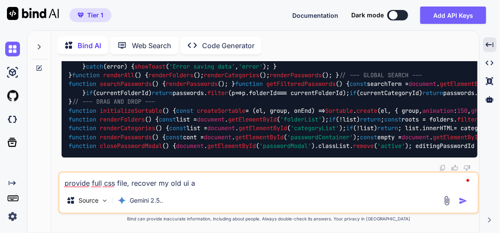
type textarea "x"
type textarea "provide full css file, recover my old ui and"
type textarea "x"
type textarea "provide full css file, recover my old ui and"
type textarea "x"
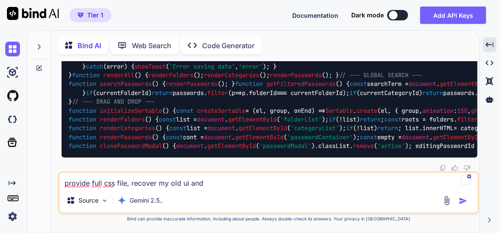
type textarea "provide full css file, recover my old ui and c"
type textarea "x"
type textarea "provide full css file, recover my old ui and co"
type textarea "x"
type textarea "provide full css file, recover my old ui and col"
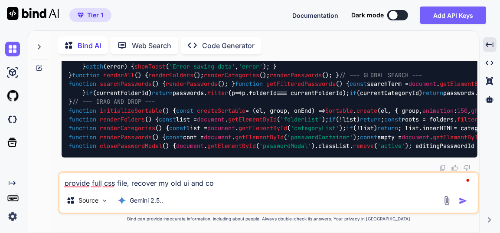
type textarea "x"
type textarea "provide full css file, recover my old ui and colo"
type textarea "x"
type textarea "provide full css file, recover my old ui and color"
type textarea "x"
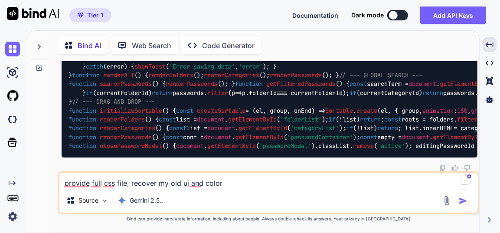
type textarea "provide full css file, recover my old ui and color"
type textarea "x"
type textarea "provide full css file, recover my old ui and color s"
type textarea "x"
type textarea "provide full css file, recover my old ui and color sc"
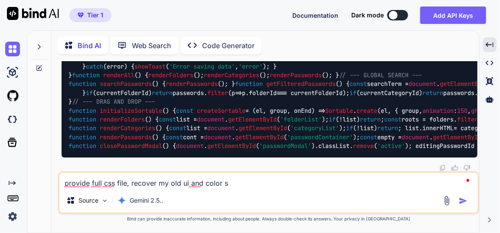
type textarea "x"
type textarea "provide full css file, recover my old ui and color sch"
type textarea "x"
type textarea "provide full css file, recover my old ui and color sche"
type textarea "x"
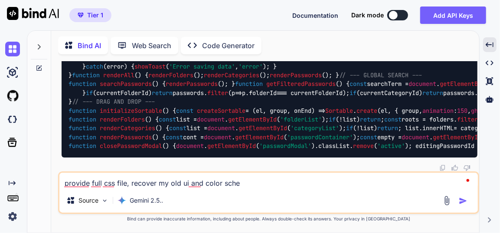
type textarea "provide full css file, recover my old ui and color schem"
type textarea "x"
type textarea "provide full css file, recover my old ui and color scheme"
type textarea "x"
type textarea "provide full css file, recover my old ui and color scheme-"
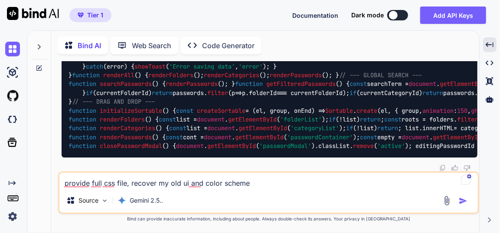
type textarea "x"
type textarea "provide full css file, recover my old ui and color scheme-"
type textarea "x"
type textarea "provide full css file, recover my old ui and color scheme- t"
type textarea "x"
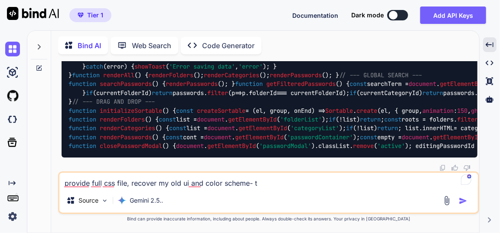
type textarea "provide full css file, recover my old ui and color scheme- th"
type textarea "x"
type textarea "provide full css file, recover my old ui and color scheme- this"
type textarea "x"
type textarea "provide full css file, recover my old ui and color scheme- this"
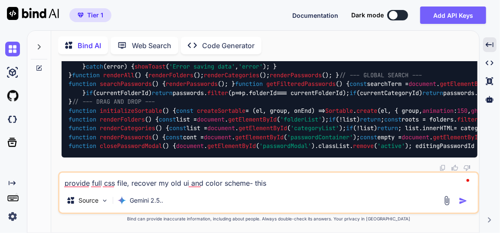
type textarea "x"
type textarea "provide full css file, recover my old ui and color scheme- this i"
type textarea "x"
type textarea "provide full css file, recover my old ui and color scheme- this is"
type textarea "x"
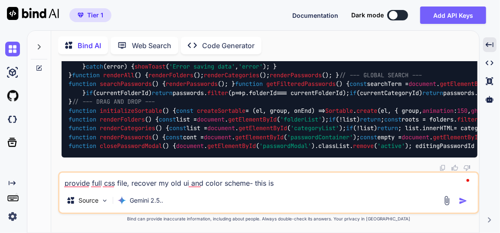
type textarea "provide full css file, recover my old ui and color scheme- this is"
type textarea "x"
type textarea "provide full css file, recover my old ui and color scheme- this is r"
type textarea "x"
type textarea "provide full css file, recover my old ui and color scheme- this is re"
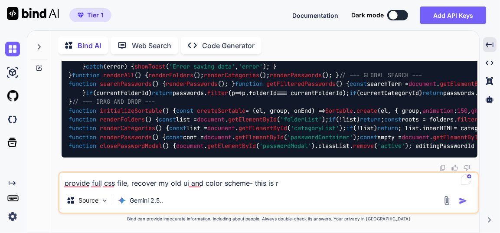
type textarea "x"
type textarea "provide full css file, recover my old ui and color scheme- this is ref"
type textarea "x"
type textarea "provide full css file, recover my old ui and color scheme- this is refe"
type textarea "x"
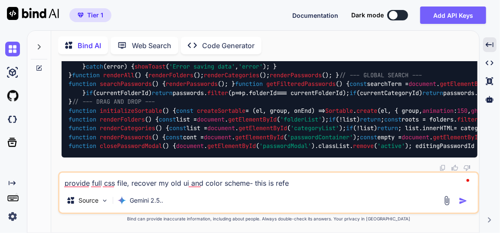
type textarea "provide full css file, recover my old ui and color scheme- this is refer"
type textarea "x"
type textarea "provide full css file, recover my old ui and color scheme- this is refere"
type textarea "x"
type textarea "provide full css file, recover my old ui and color scheme- this is referen"
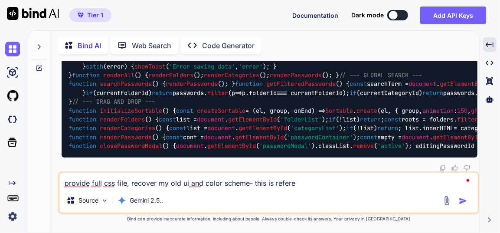
type textarea "x"
type textarea "provide full css file, recover my old ui and color scheme- this is referenc"
type textarea "x"
type textarea "provide full css file, recover my old ui and color scheme- this is reference"
type textarea "x"
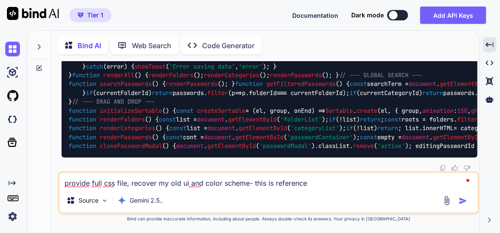
type textarea "provide full css file, recover my old ui and color scheme- this is reference"
type textarea "x"
type textarea "provide full css file, recover my old ui and color scheme- this is reference o"
type textarea "x"
type textarea "provide full css file, recover my old ui and color scheme- this is reference of"
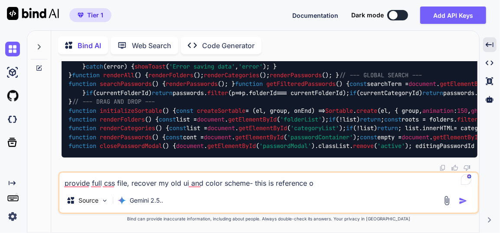
type textarea "x"
type textarea "provide full css file, recover my old ui and color scheme- this is reference of"
type textarea "x"
type textarea "provide full css file, recover my old ui and color scheme- this is reference of…"
type textarea "x"
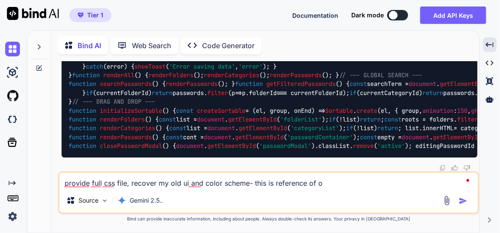
type textarea "provide full css file, recover my old ui and color scheme- this is reference of…"
type textarea "x"
type textarea "provide full css file, recover my old ui and color scheme- this is reference of…"
type textarea "x"
type textarea "provide full css file, recover my old ui and color scheme- this is reference of…"
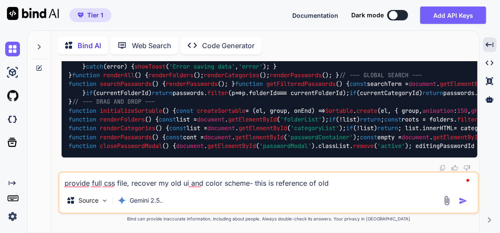
type textarea "x"
type textarea "provide full css file, recover my old ui and color scheme- this is reference of…"
type textarea "x"
type textarea "provide full css file, recover my old ui and color scheme- this is reference of…"
type textarea "x"
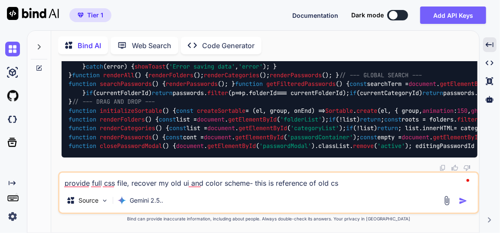
type textarea "provide full css file, recover my old ui and color scheme- this is reference of…"
type textarea "x"
click at [346, 185] on textarea "provide full css file, recover my old ui and color scheme- this is reference of…" at bounding box center [268, 181] width 418 height 16
paste textarea "index.html - "<!DOCTYPE html> <html lang="en"> <head> <meta charset="UTF-8"> <m…"
type textarea "provide full css file, recover my old ui and color scheme- this is reference of…"
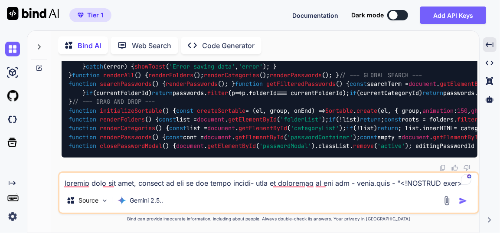
type textarea "x"
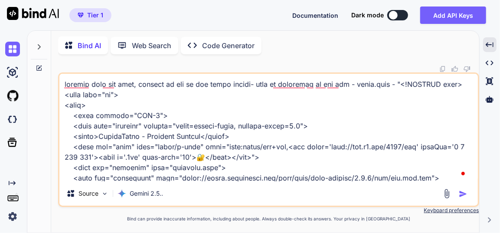
scroll to position [68705, 0]
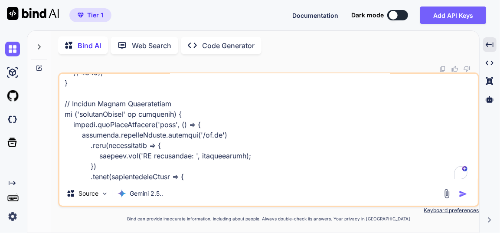
type textarea "provide full css file, recover my old ui and color scheme- this is reference of…"
click at [462, 196] on img "button" at bounding box center [463, 193] width 9 height 9
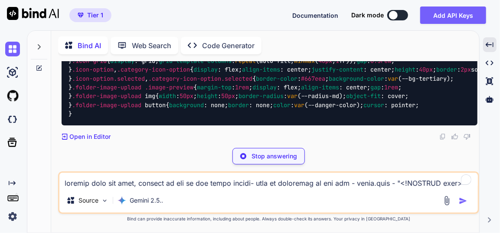
scroll to position [162166, 0]
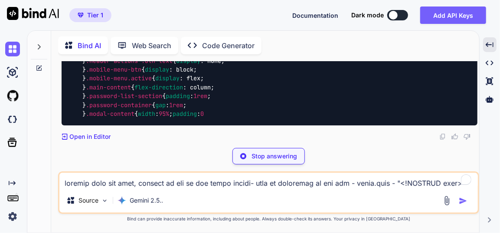
type textarea "x"
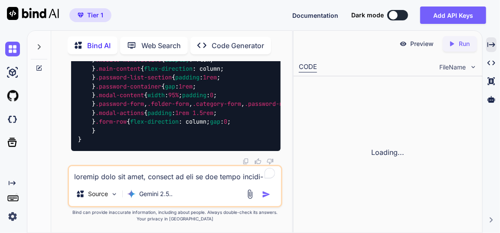
scroll to position [189193, 0]
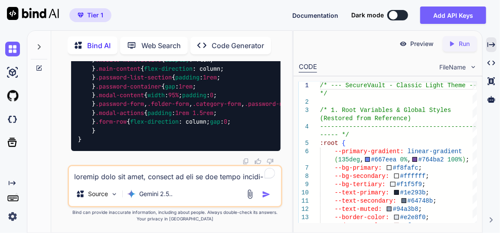
click at [170, 171] on textarea at bounding box center [175, 174] width 212 height 16
click at [120, 177] on textarea at bounding box center [175, 174] width 212 height 16
type textarea "u"
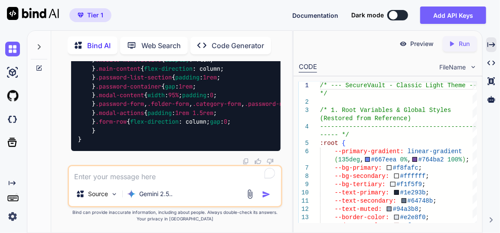
type textarea "x"
type textarea "ui"
type textarea "x"
type textarea "ui"
type textarea "x"
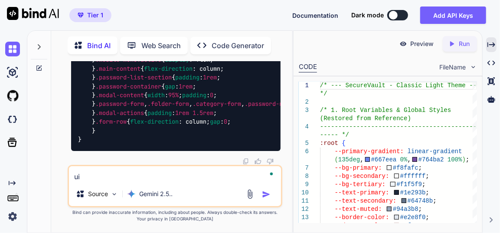
type textarea "ui a"
type textarea "x"
type textarea "ui an"
type textarea "x"
type textarea "ui and"
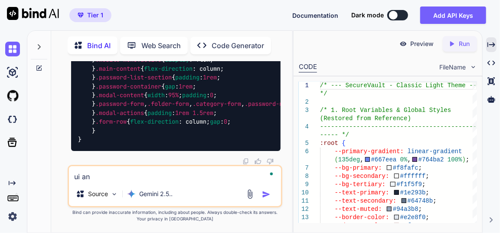
type textarea "x"
type textarea "ui and"
type textarea "x"
type textarea "ui and a"
type textarea "x"
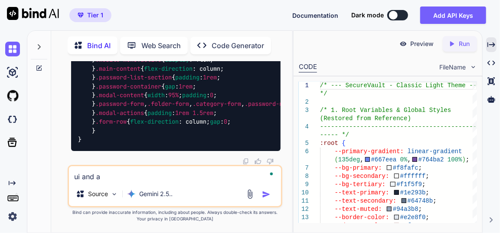
type textarea "ui and al"
type textarea "x"
type textarea "ui and ali"
type textarea "x"
type textarea "ui and alig"
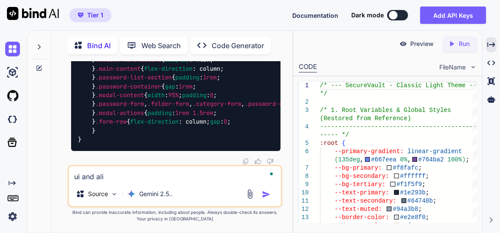
type textarea "x"
type textarea "ui and align"
type textarea "x"
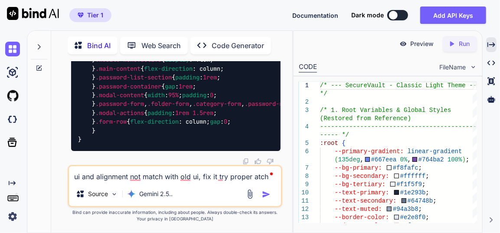
click at [251, 176] on textarea "ui and alignment not match with old ui, fix it try proper atch" at bounding box center [175, 174] width 212 height 16
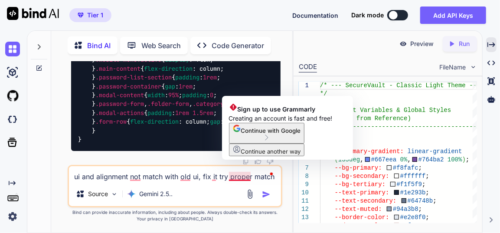
drag, startPoint x: 246, startPoint y: 175, endPoint x: 290, endPoint y: 176, distance: 43.8
click at [290, 176] on div "You Bind AI Of course! I can help you refactor your password manager to be a co…" at bounding box center [175, 146] width 234 height 171
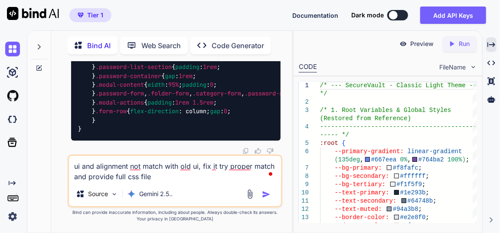
click at [267, 194] on img "button" at bounding box center [266, 194] width 9 height 9
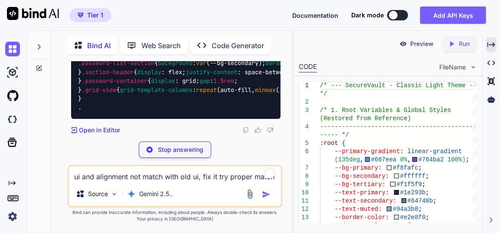
scroll to position [197307, 0]
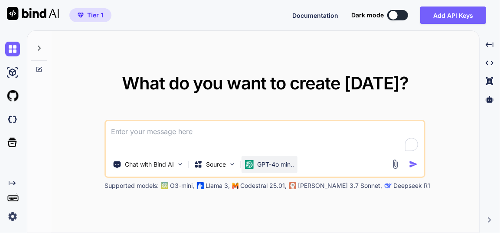
click at [279, 166] on p "GPT-4o min.." at bounding box center [275, 164] width 37 height 9
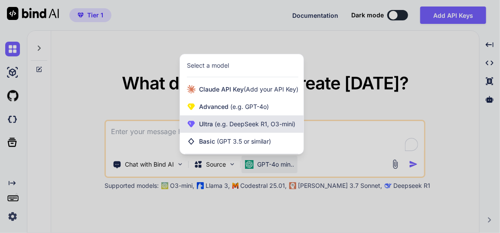
click at [247, 127] on span "(e.g. DeepSeek R1, O3-mini)" at bounding box center [254, 123] width 82 height 7
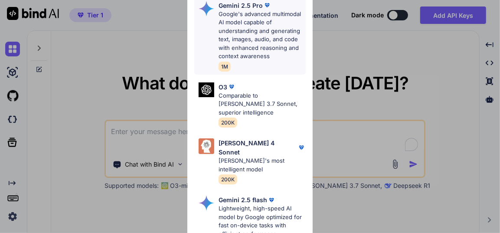
click at [252, 26] on p "Google's advanced multimodal AI model capable of understanding and generating t…" at bounding box center [262, 35] width 87 height 51
type textarea "x"
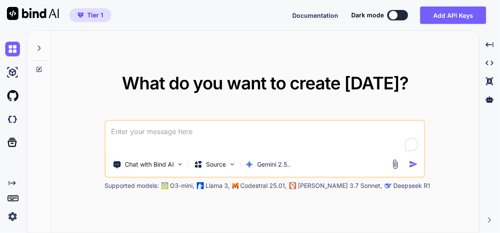
click at [180, 139] on textarea at bounding box center [265, 137] width 318 height 32
type textarea "w"
type textarea "x"
type textarea "wh"
type textarea "x"
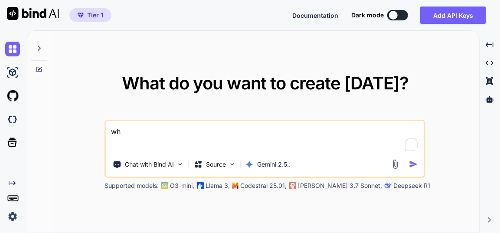
type textarea "whe"
type textarea "x"
type textarea "when"
type textarea "x"
type textarea "when"
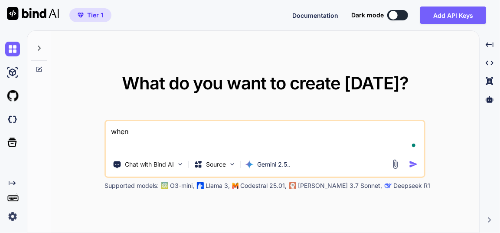
type textarea "x"
type textarea "when i"
type textarea "x"
type textarea "when i"
type textarea "x"
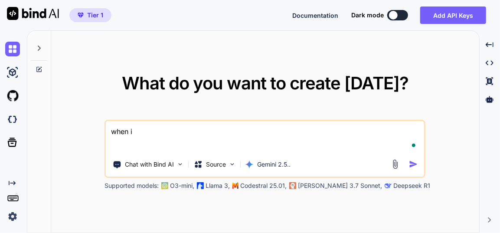
type textarea "when i p"
type textarea "x"
type textarea "when i pa"
type textarea "x"
type textarea "when i pag"
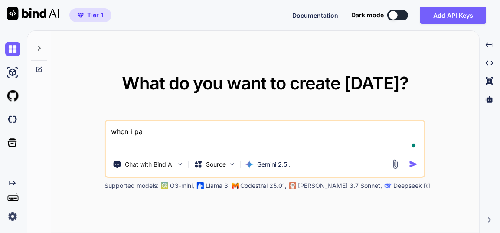
type textarea "x"
type textarea "when i page"
type textarea "x"
type textarea "when i page"
type textarea "x"
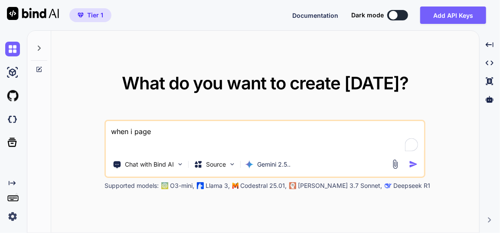
type textarea "when i page r"
type textarea "x"
type textarea "when i page re"
type textarea "x"
type textarea "when i page ref"
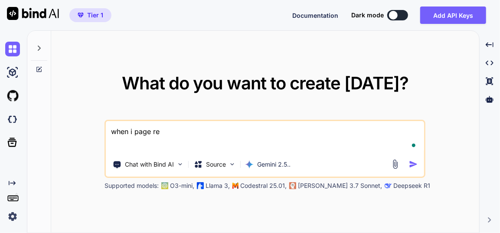
type textarea "x"
type textarea "when i page refr"
type textarea "x"
type textarea "when i page refre"
type textarea "x"
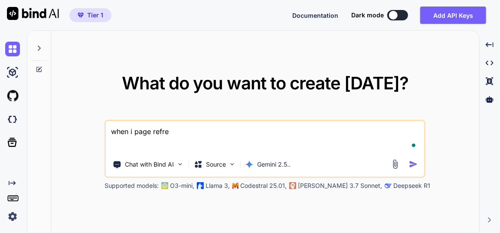
type textarea "when i page refres"
type textarea "x"
type textarea "when i page refresh"
type textarea "x"
type textarea "when i page refresh"
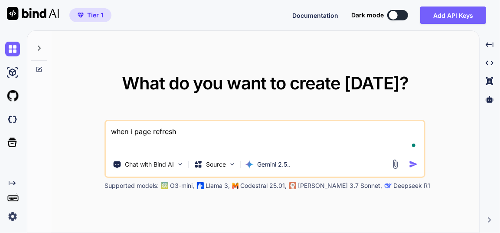
type textarea "x"
type textarea "when i page refresh t"
type textarea "x"
type textarea "when i page refresh th"
type textarea "x"
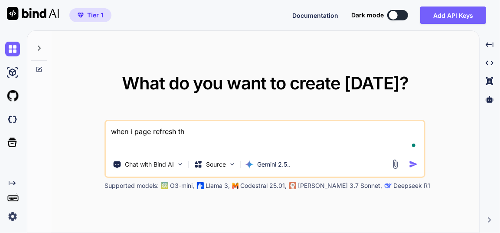
type textarea "when i page refresh the"
type textarea "x"
type textarea "when i page refresh then"
type textarea "x"
type textarea "when i page refresh thent"
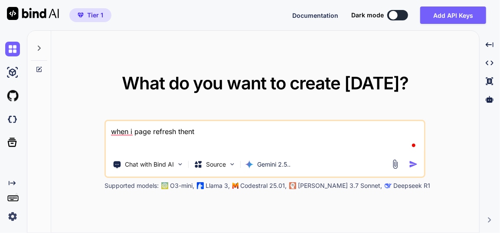
type textarea "x"
type textarea "when i page refresh thenth"
type textarea "x"
type textarea "when i page refresh thenthsi"
type textarea "x"
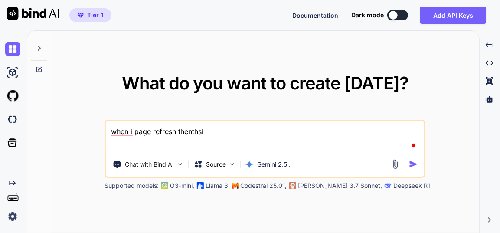
type textarea "when i page refresh thenthsi"
type textarea "x"
type textarea "when i page refresh thenthsi t"
type textarea "x"
type textarea "when i page refresh thenthsi to"
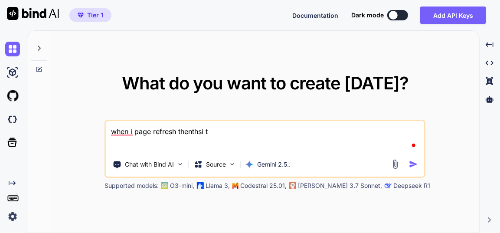
type textarea "x"
type textarea "when i page refresh thenthsi too"
type textarea "x"
type textarea "when i page refresh thenthsi tool"
type textarea "x"
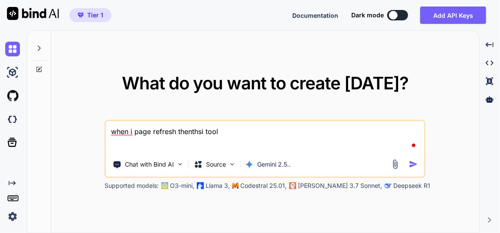
type textarea "when i page refresh thenthsi tool"
type textarea "x"
type textarea "when i page refresh thenthsi tool a"
type textarea "x"
type textarea "when i page refresh thenthsi tool au"
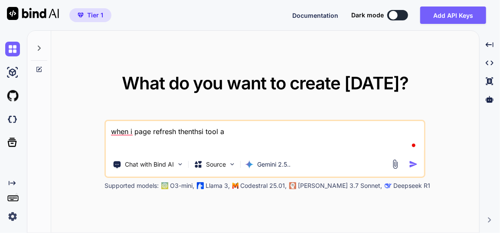
type textarea "x"
type textarea "when i page refresh thenthsi tool aut"
type textarea "x"
type textarea "when i page refresh thenthsi tool auto"
type textarea "x"
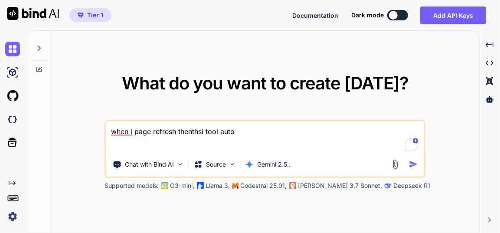
type textarea "when i page refresh thenthsi tool auto"
type textarea "x"
type textarea "when i page refresh thenthsi tool auto l"
type textarea "x"
type textarea "when i page refresh thenthsi tool auto lo"
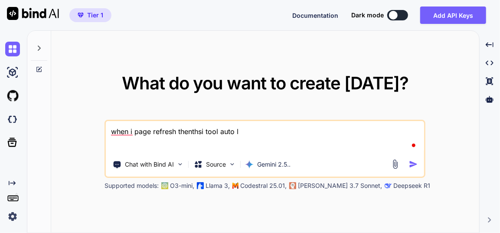
type textarea "x"
type textarea "when i page refresh thenthsi tool auto log"
type textarea "x"
type textarea "when i page refresh thenthsi tool auto logo"
type textarea "x"
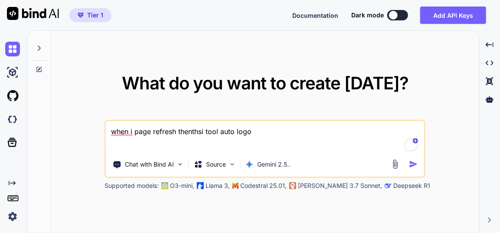
type textarea "when i page refresh thenthsi tool auto logou"
type textarea "x"
type textarea "when i page refresh thenthsi tool auto logout"
type textarea "x"
type textarea "when i page refresh thenthsi tool auto logout"
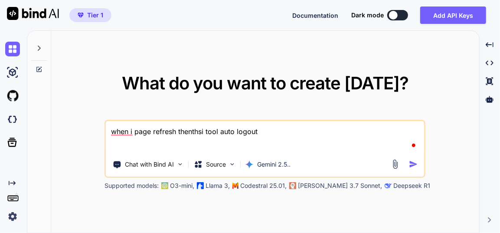
type textarea "x"
type textarea "when i page refresh thenthsi tool auto logout f"
type textarea "x"
type textarea "when i page refresh thenthsi tool auto logout fi"
type textarea "x"
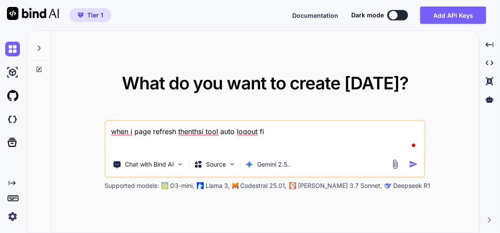
type textarea "when i page refresh thenthsi tool auto logout fix"
type textarea "x"
type textarea "when i page refresh thenthsi tool auto logout fix"
type textarea "x"
type textarea "when i page refresh thenthsi tool auto logout fix i"
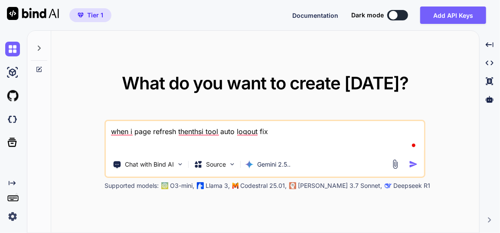
type textarea "x"
type textarea "when i page refresh thenthsi tool auto logout fix it"
type textarea "x"
type textarea "when i page refresh thenthsi tool auto logout fix it"
type textarea "x"
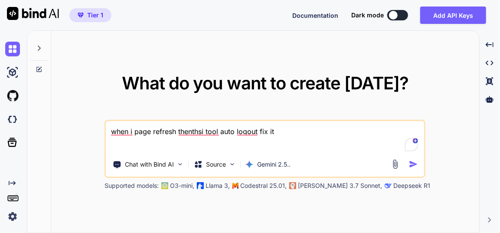
type textarea "when i page refresh thenthsi tool auto logout fix it ,"
type textarea "x"
type textarea "when i page refresh thenthsi tool auto logout fix it ,"
type textarea "x"
type textarea "when i page refresh thenthsi tool auto logout fix it , p"
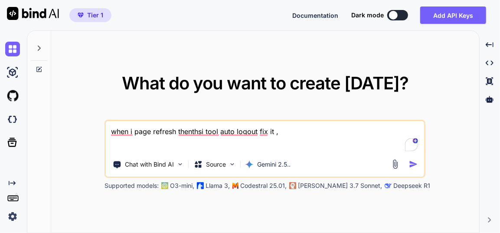
type textarea "x"
type textarea "when i page refresh thenthsi tool auto logout fix it , pr"
type textarea "x"
type textarea "when i page refresh thenthsi tool auto logout fix it , pro"
type textarea "x"
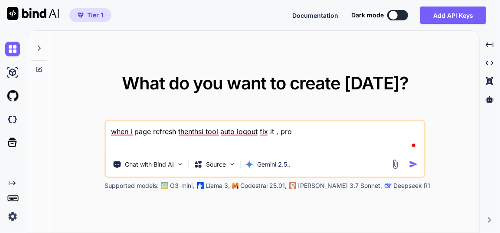
type textarea "when i page refresh thenthsi tool auto logout fix it , prov"
type textarea "x"
type textarea "when i page refresh thenthsi tool auto logout fix it , provi"
type textarea "x"
type textarea "when i page refresh thenthsi tool auto logout fix it , provid"
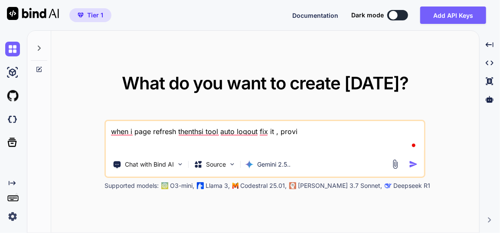
type textarea "x"
type textarea "when i page refresh thenthsi tool auto logout fix it , provide"
type textarea "x"
type textarea "when i page refresh thenthsi tool auto logout fix it , provide"
type textarea "x"
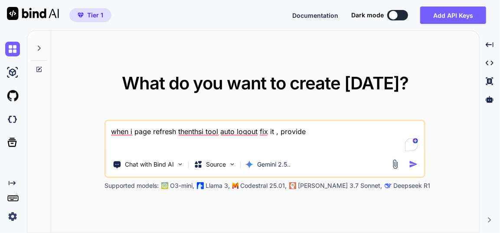
type textarea "when i page refresh thenthsi tool auto logout fix it , provide f"
type textarea "x"
type textarea "when i page refresh thenthsi tool auto logout fix it , provide fu"
type textarea "x"
type textarea "when i page refresh thenthsi tool auto logout fix it , provide ful"
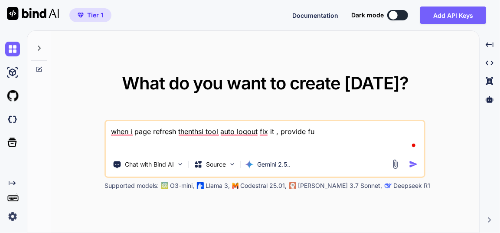
type textarea "x"
type textarea "when i page refresh thenthsi tool auto logout fix it , provide full"
type textarea "x"
type textarea "when i page refresh thenthsi tool auto logout fix it , provide full"
type textarea "x"
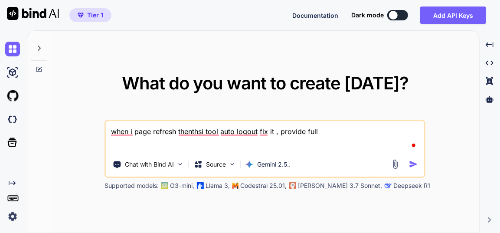
type textarea "when i page refresh thenthsi tool auto logout fix it , provide full j"
type textarea "x"
type textarea "when i page refresh thenthsi tool auto logout fix it , provide full js"
type textarea "x"
type textarea "when i page refresh thenthsi tool auto logout fix it , provide full js"
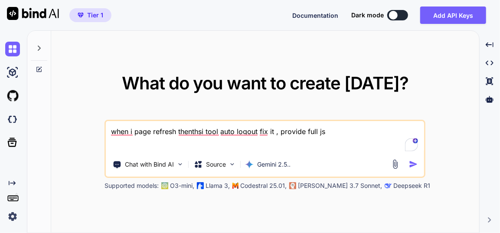
type textarea "x"
type textarea "when i page refresh thenthsi tool auto logout fix it , provide full js f"
type textarea "x"
type textarea "when i page refresh thenthsi tool auto logout fix it , provide full js fi"
type textarea "x"
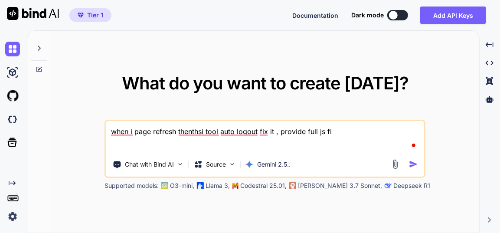
type textarea "when i page refresh thenthsi tool auto logout fix it , provide full js fil"
type textarea "x"
type textarea "when i page refresh thenthsi tool auto logout fix it , provide full js file"
type textarea "x"
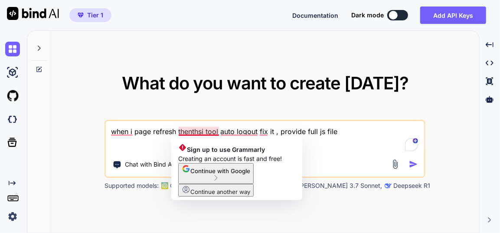
type textarea "when i page refresh thenthsi tool auto logout fix it , provide full js file"
type textarea "x"
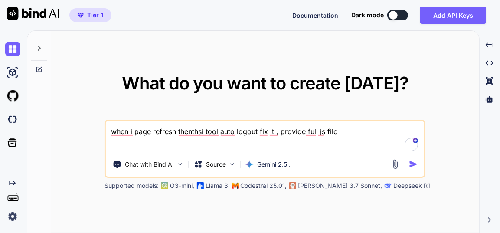
type textarea "when i page refresh thenthsi tool auto logout fix it , provide full js file -"
type textarea "x"
type textarea "when i page refresh thenthsi tool auto logout fix it , provide full js file -"
type textarea "x"
paste textarea "index.html - "<!DOCTYPE html> <html lang="en"> <head> <meta charset="UTF-8"> <m…"
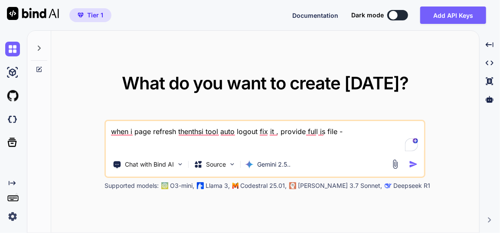
type textarea "when i page refresh thenthsi tool auto logout fix it , provide full js file - i…"
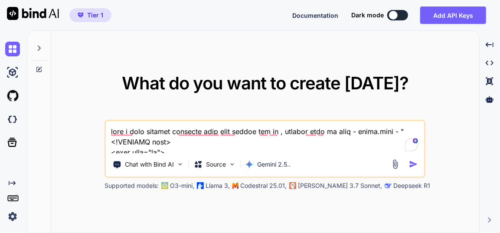
type textarea "x"
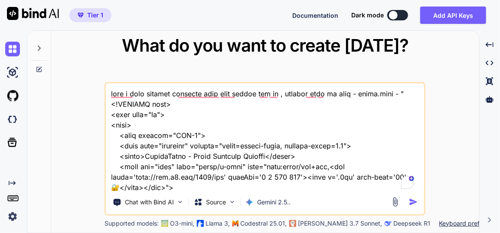
scroll to position [48179, 0]
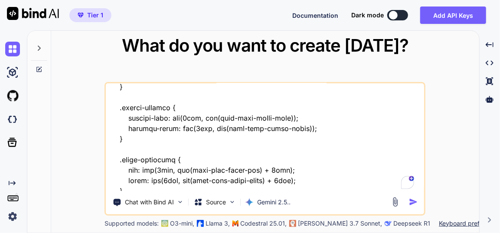
type textarea "when i page refresh thenthsi tool auto logout fix it , provide full js file - i…"
click at [414, 202] on img "button" at bounding box center [413, 201] width 9 height 9
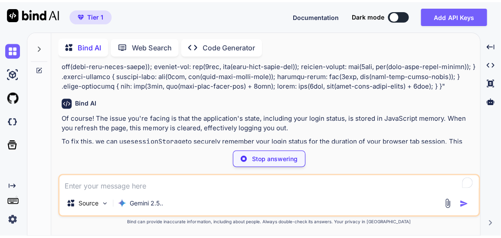
scroll to position [9603, 0]
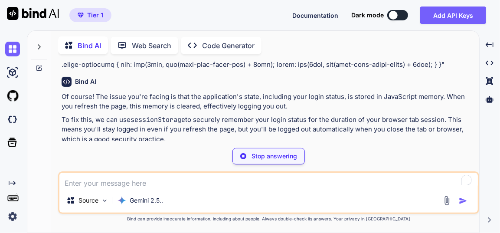
type textarea "x"
click at [454, 206] on img at bounding box center [455, 209] width 7 height 7
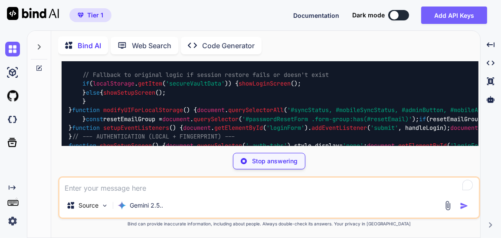
scroll to position [14107, 0]
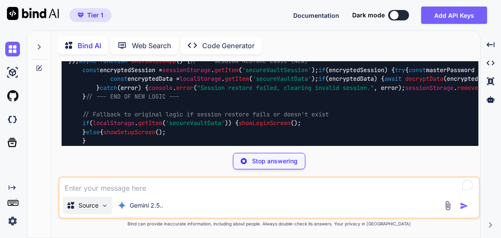
click at [106, 208] on img at bounding box center [104, 205] width 7 height 7
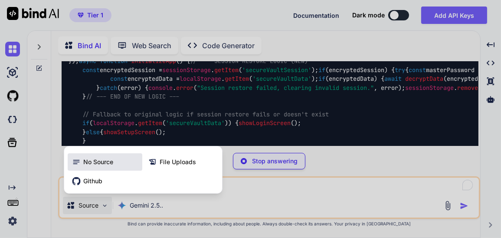
click at [83, 163] on span "No Source" at bounding box center [98, 161] width 30 height 9
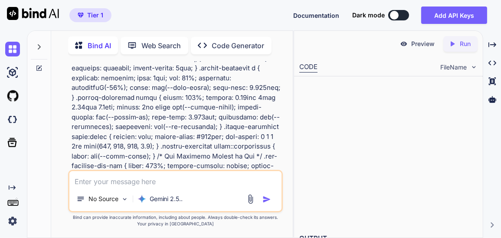
scroll to position [24498, 0]
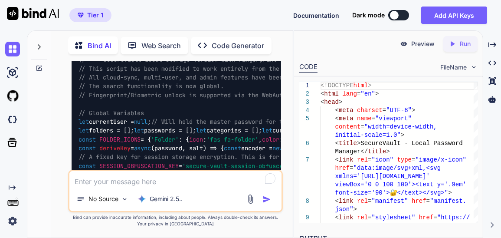
click at [260, 45] on img at bounding box center [259, 41] width 7 height 7
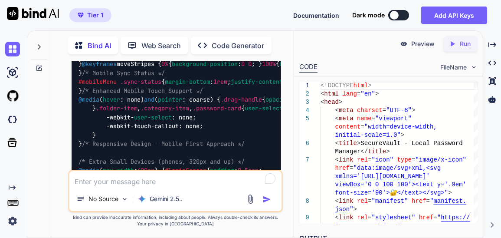
scroll to position [29189, 0]
